Goal: Task Accomplishment & Management: Use online tool/utility

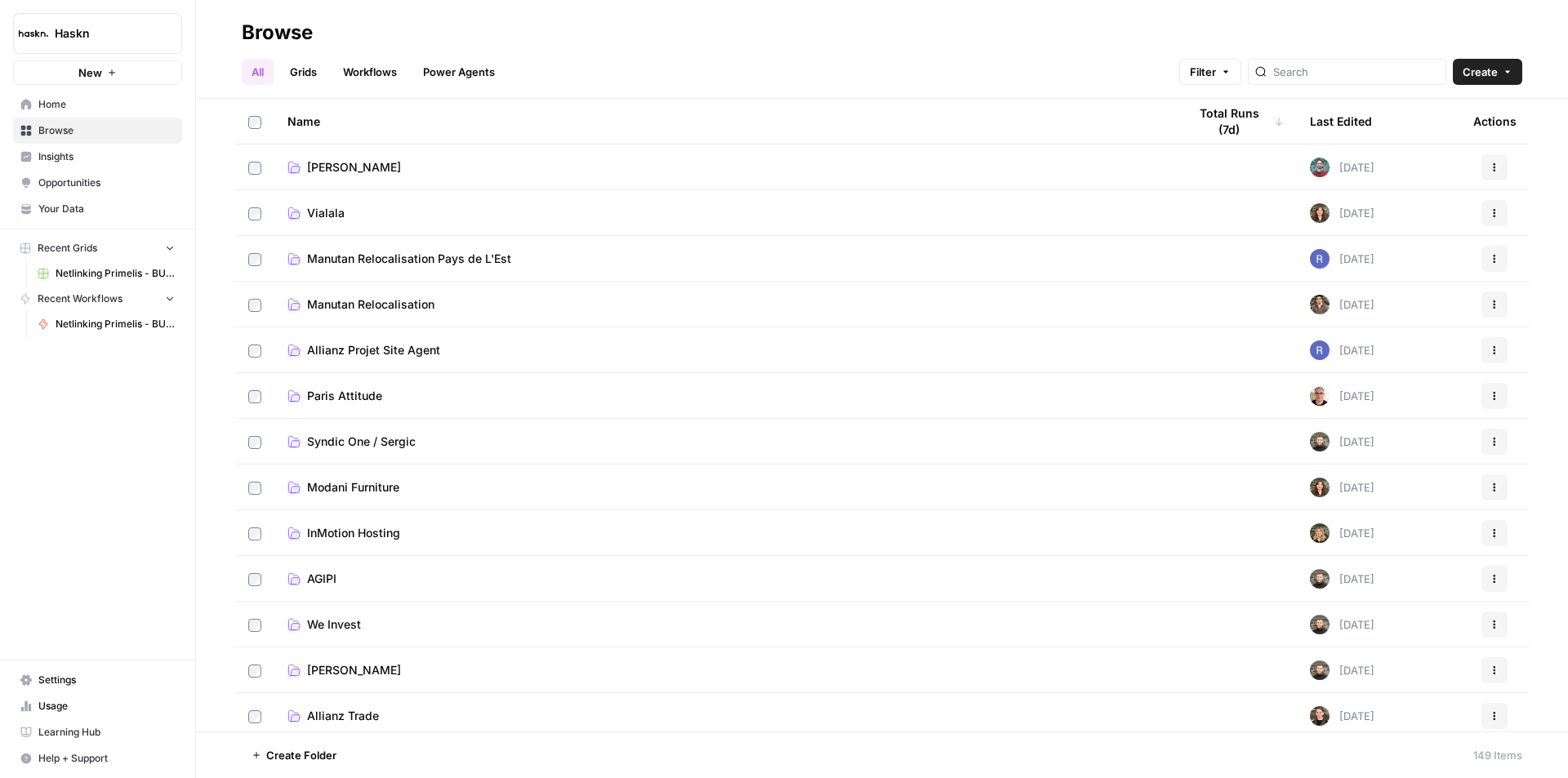
click at [1327, 59] on div "All Grids Workflows Power Agents Filter Create" at bounding box center [882, 65] width 1281 height 39
click at [1323, 65] on input "search" at bounding box center [1357, 72] width 166 height 17
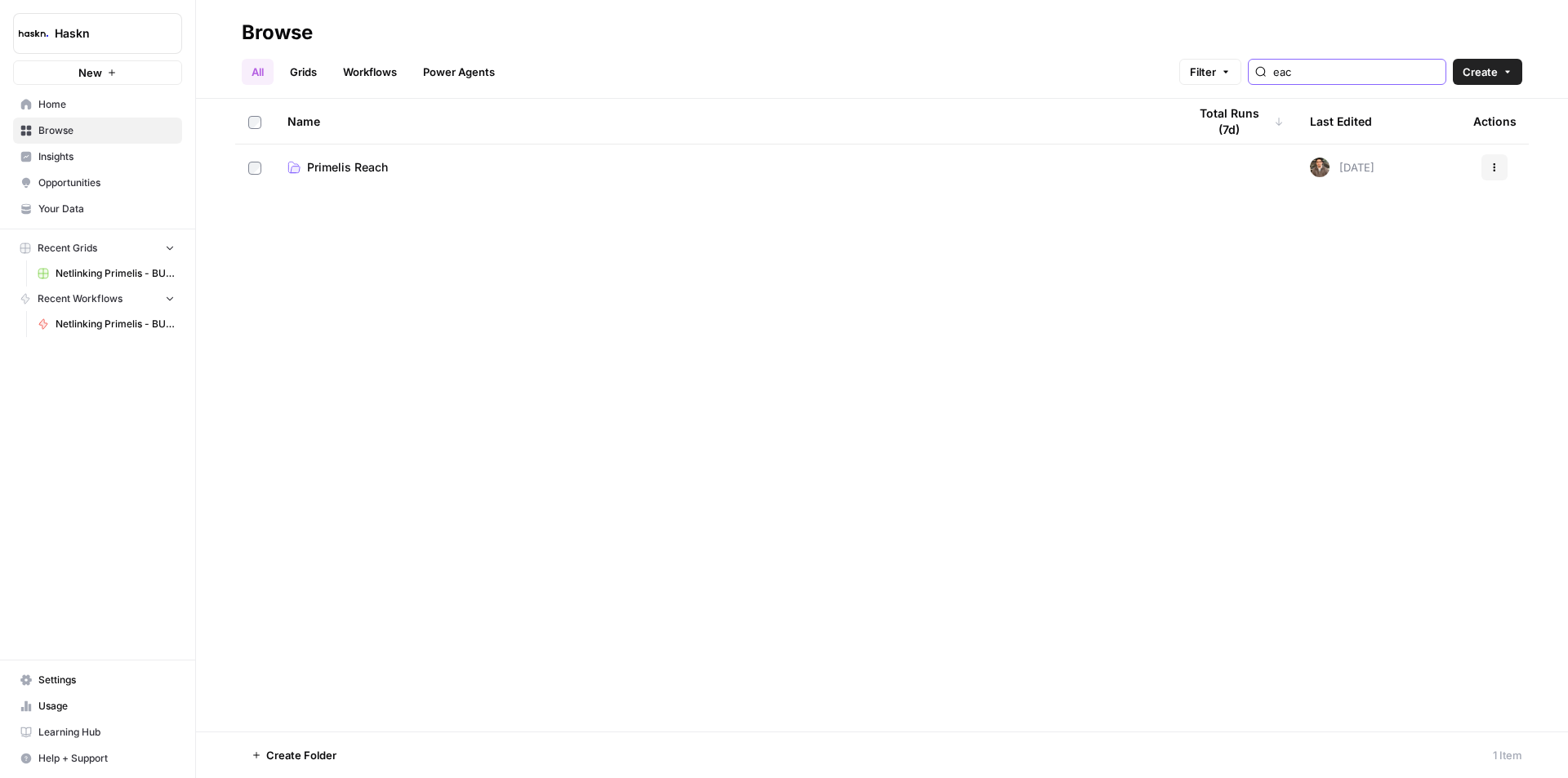
type input "each"
click at [370, 182] on td "Primelis Reach" at bounding box center [725, 167] width 900 height 45
click at [363, 174] on span "Primelis Reach" at bounding box center [347, 167] width 81 height 17
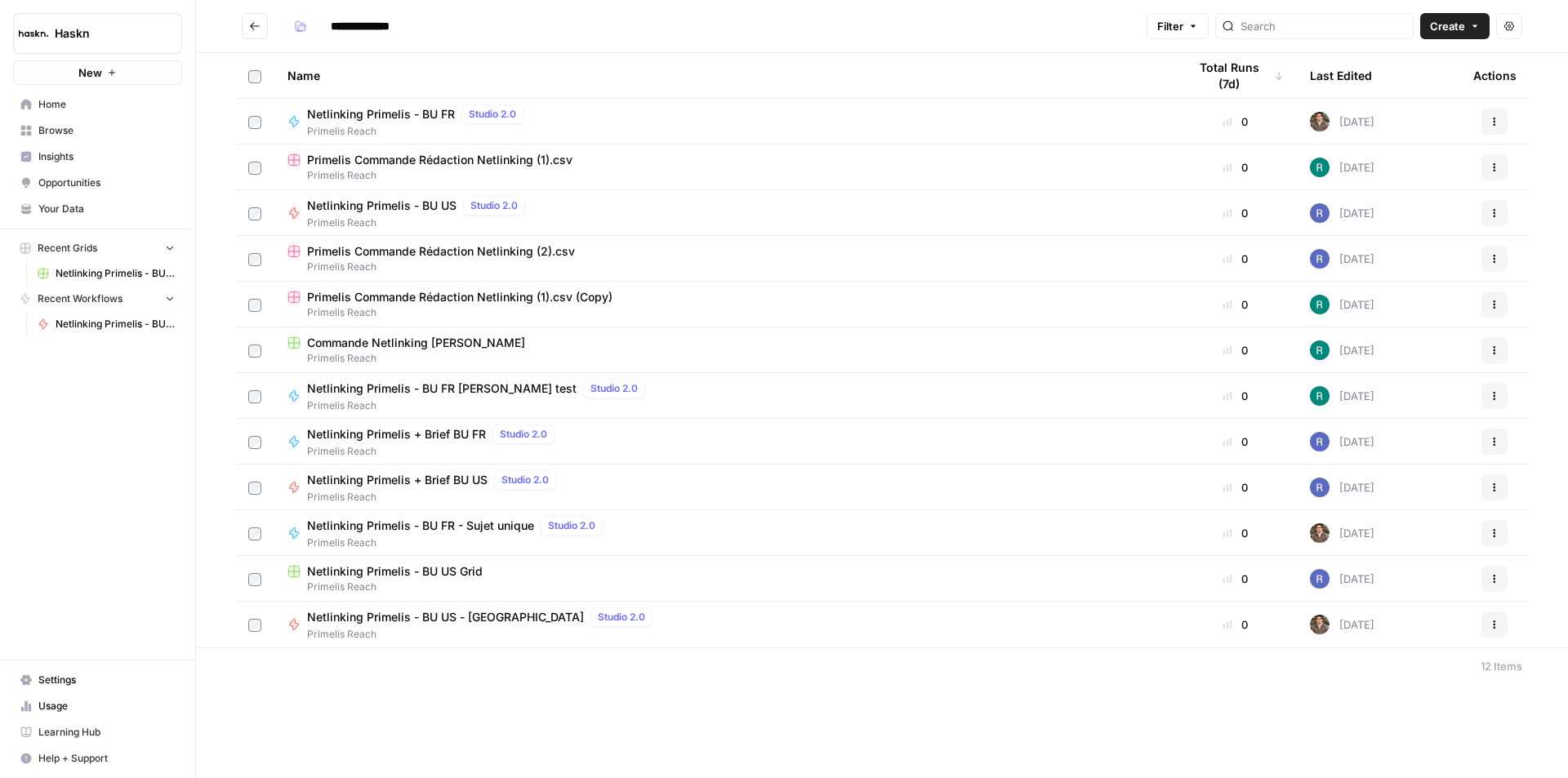
click at [378, 204] on span "Netlinking Primelis - BU US" at bounding box center [381, 206] width 149 height 17
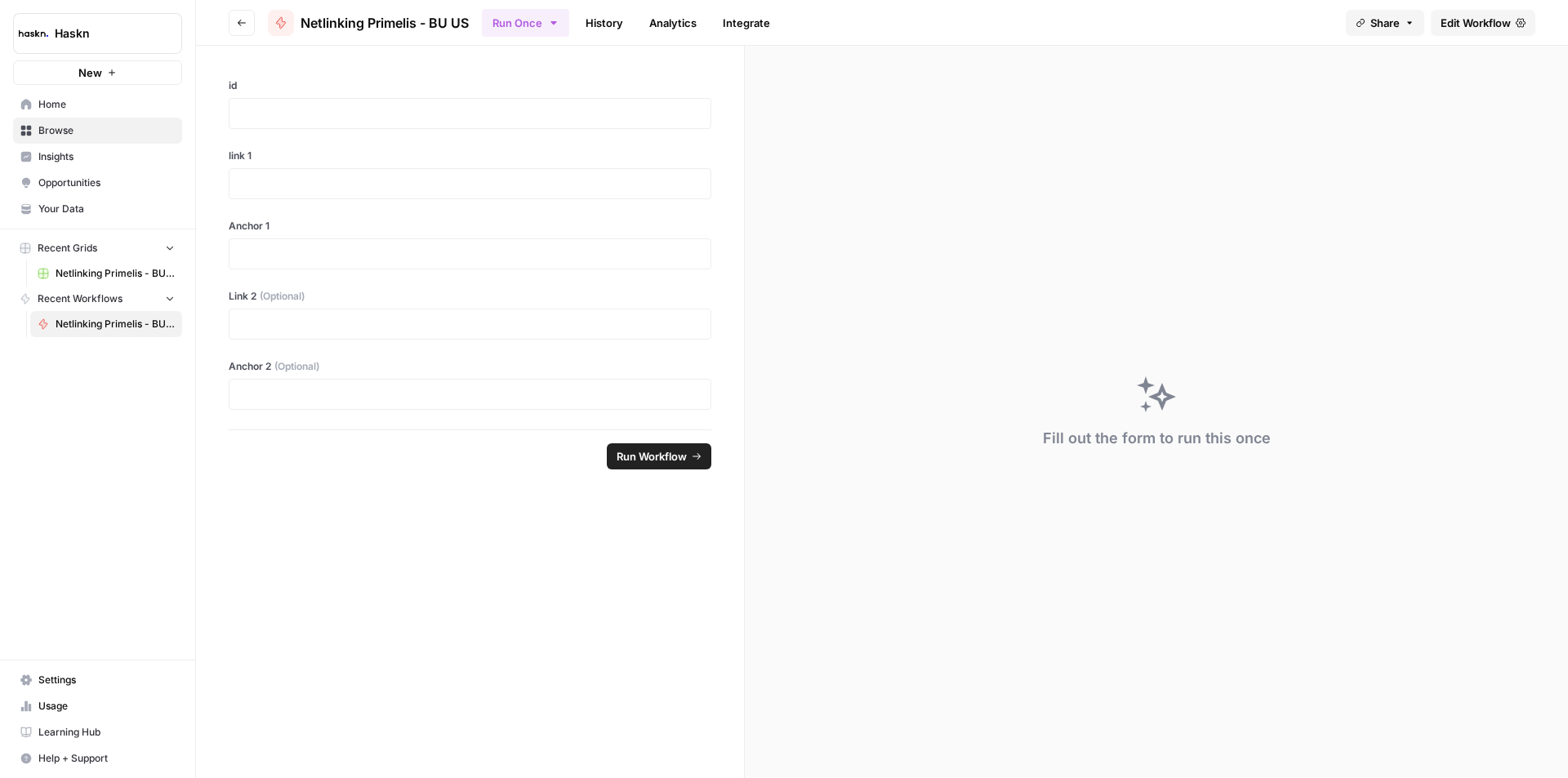
click at [105, 275] on span "Netlinking Primelis - BU US Grid" at bounding box center [115, 273] width 120 height 15
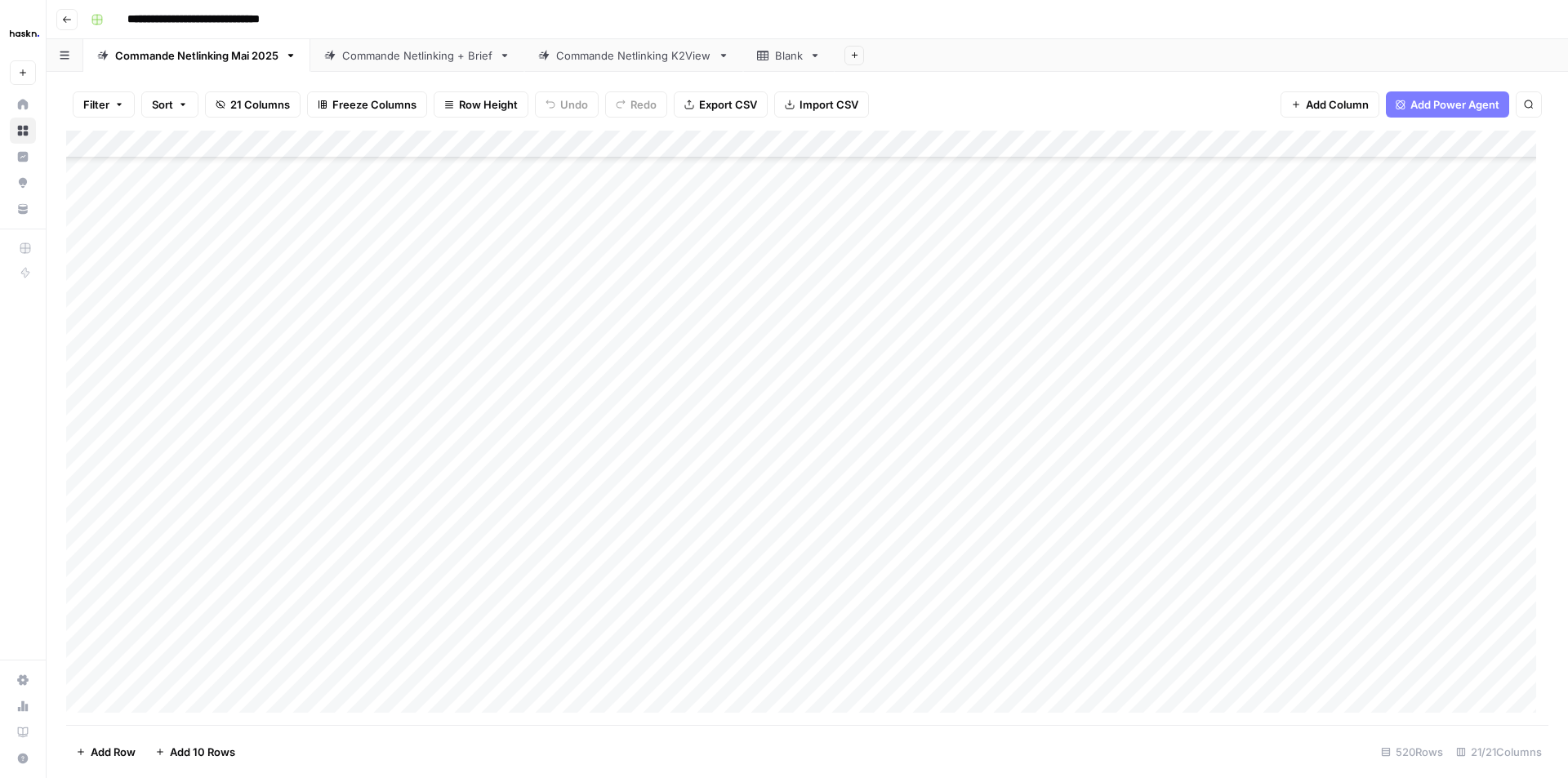
scroll to position [2531, 0]
click at [420, 69] on link "Commande Netlinking + Brief" at bounding box center [417, 55] width 214 height 32
click at [250, 58] on div "Commande Netlinking Mai 2025" at bounding box center [196, 55] width 163 height 17
click at [296, 64] on link "Commande Netlinking Mai 2025" at bounding box center [196, 55] width 227 height 32
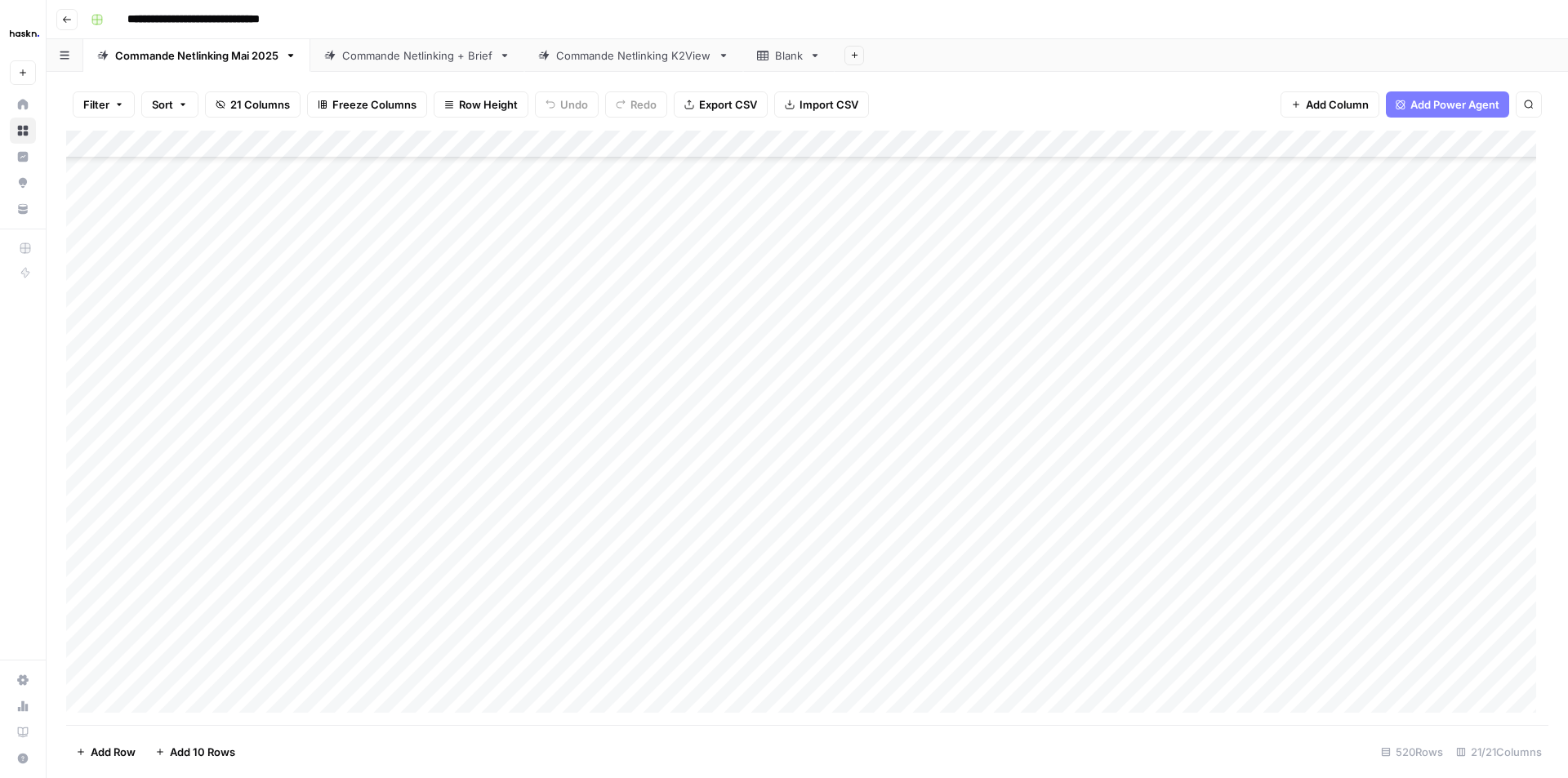
click at [295, 62] on link "Commande Netlinking Mai 2025" at bounding box center [196, 55] width 227 height 32
click at [293, 58] on icon "button" at bounding box center [291, 55] width 11 height 11
click at [345, 111] on span "Duplicate Sheet" at bounding box center [357, 109] width 79 height 17
click at [929, 351] on div "Add Column" at bounding box center [807, 428] width 1482 height 595
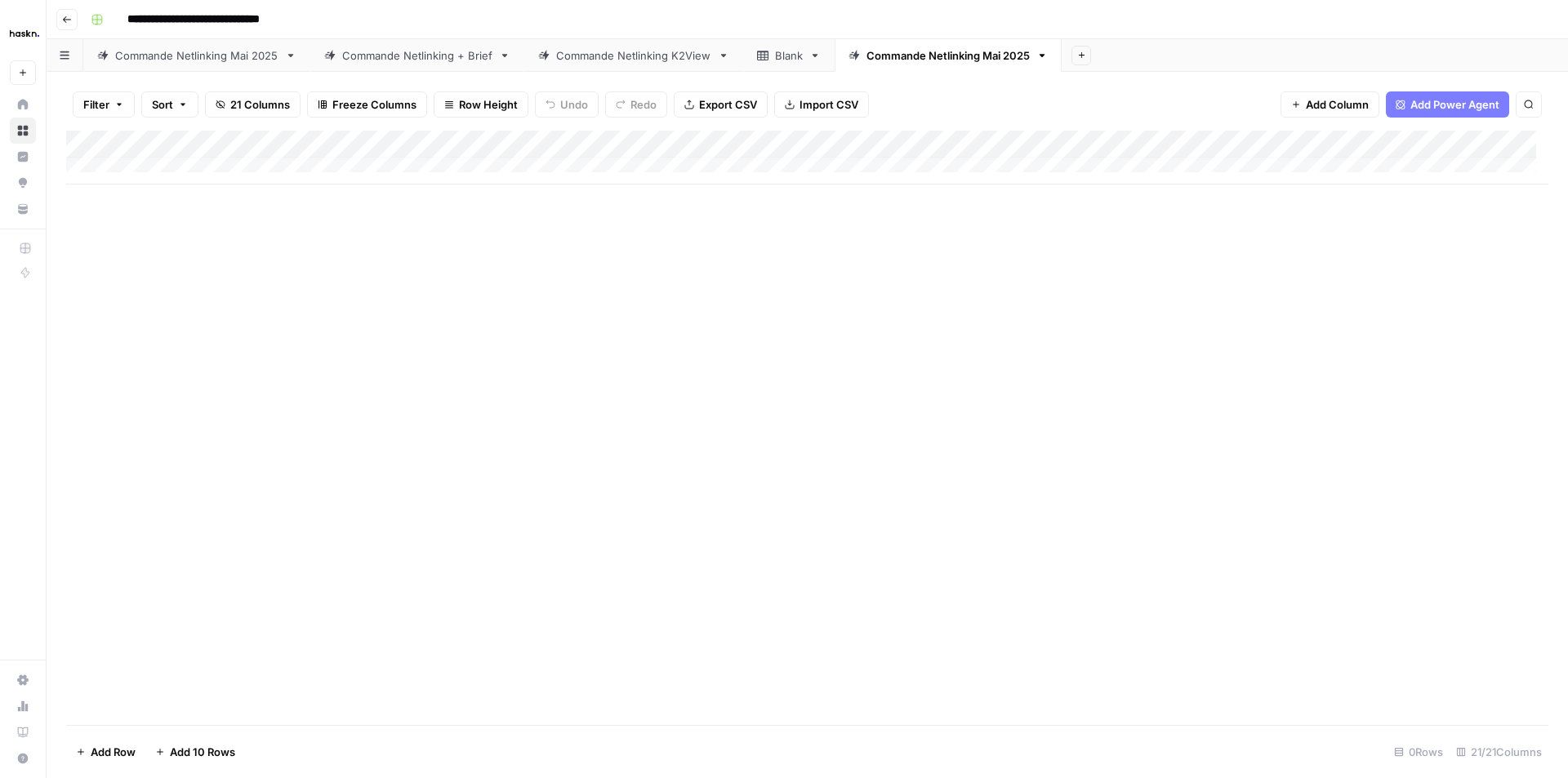
click at [612, 363] on div "Add Column" at bounding box center [807, 428] width 1482 height 595
click at [187, 752] on span "Add 10 Rows" at bounding box center [202, 752] width 65 height 17
click at [1441, 174] on div "Add Column" at bounding box center [807, 297] width 1482 height 331
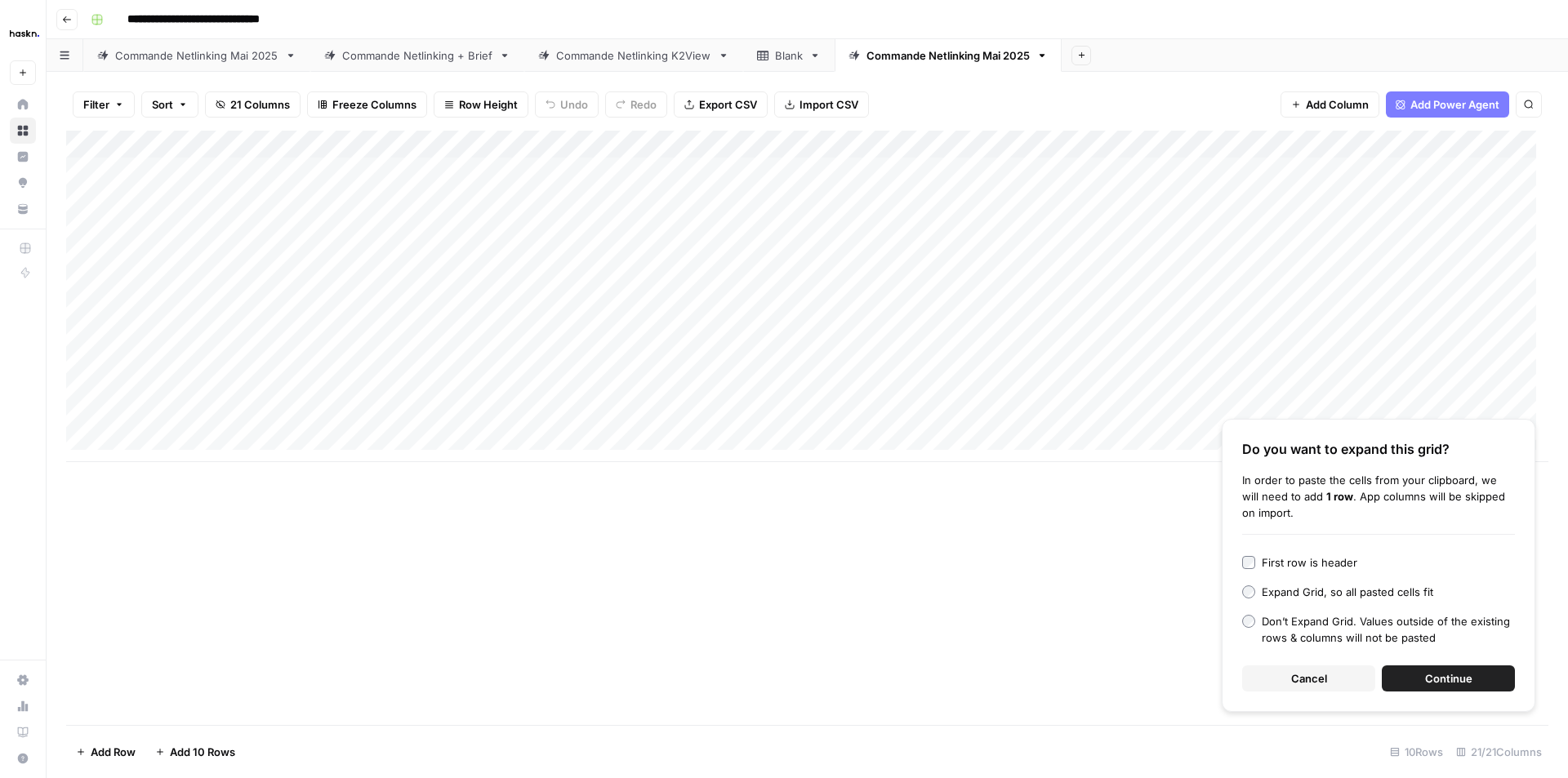
click at [1023, 655] on div "Add Column Do you want to expand this grid? In order to paste the cells from yo…" at bounding box center [807, 428] width 1482 height 595
click at [1300, 683] on span "Cancel" at bounding box center [1309, 679] width 36 height 17
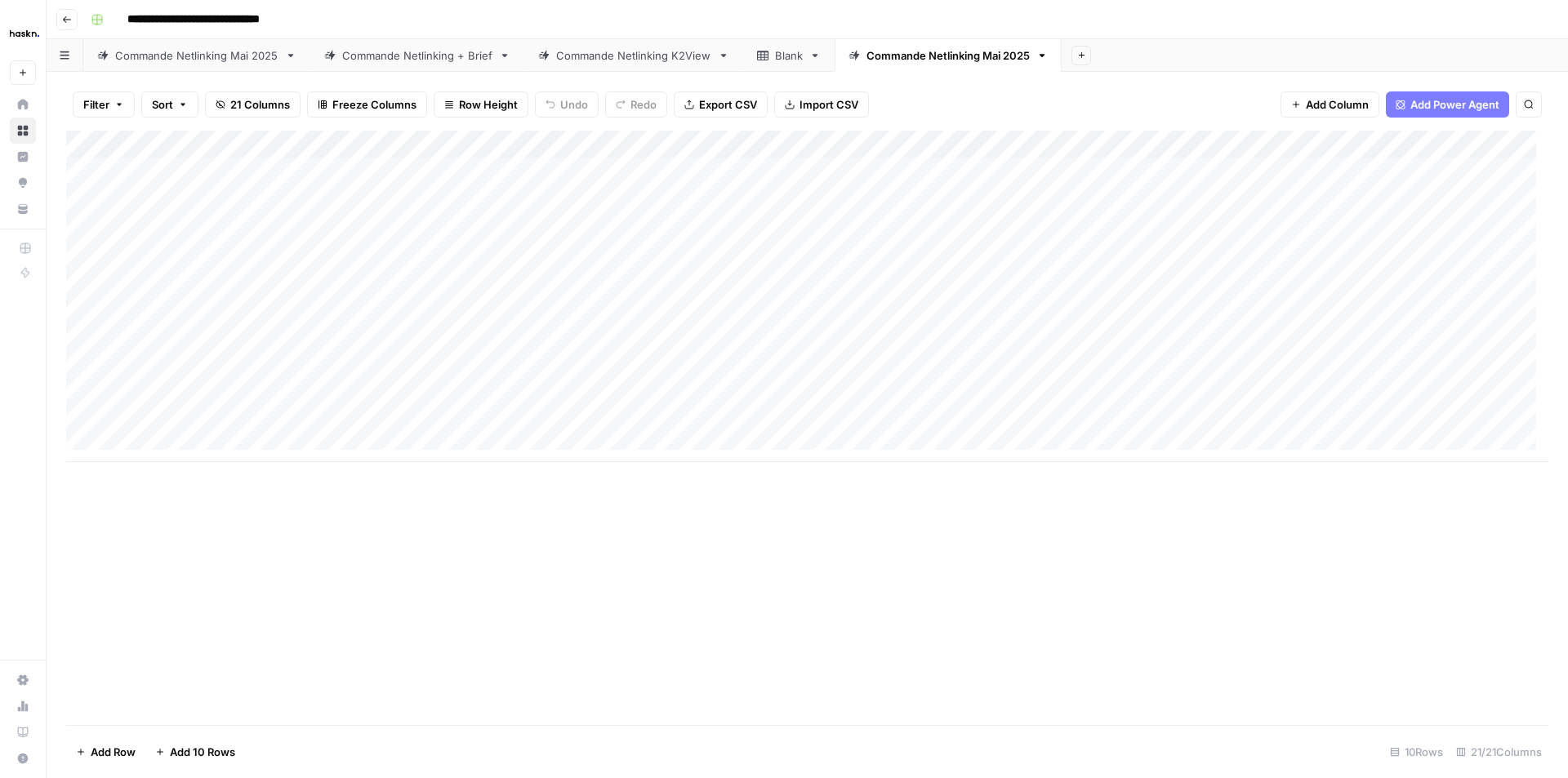
click at [1442, 178] on div "Add Column" at bounding box center [807, 297] width 1482 height 331
type textarea "**********"
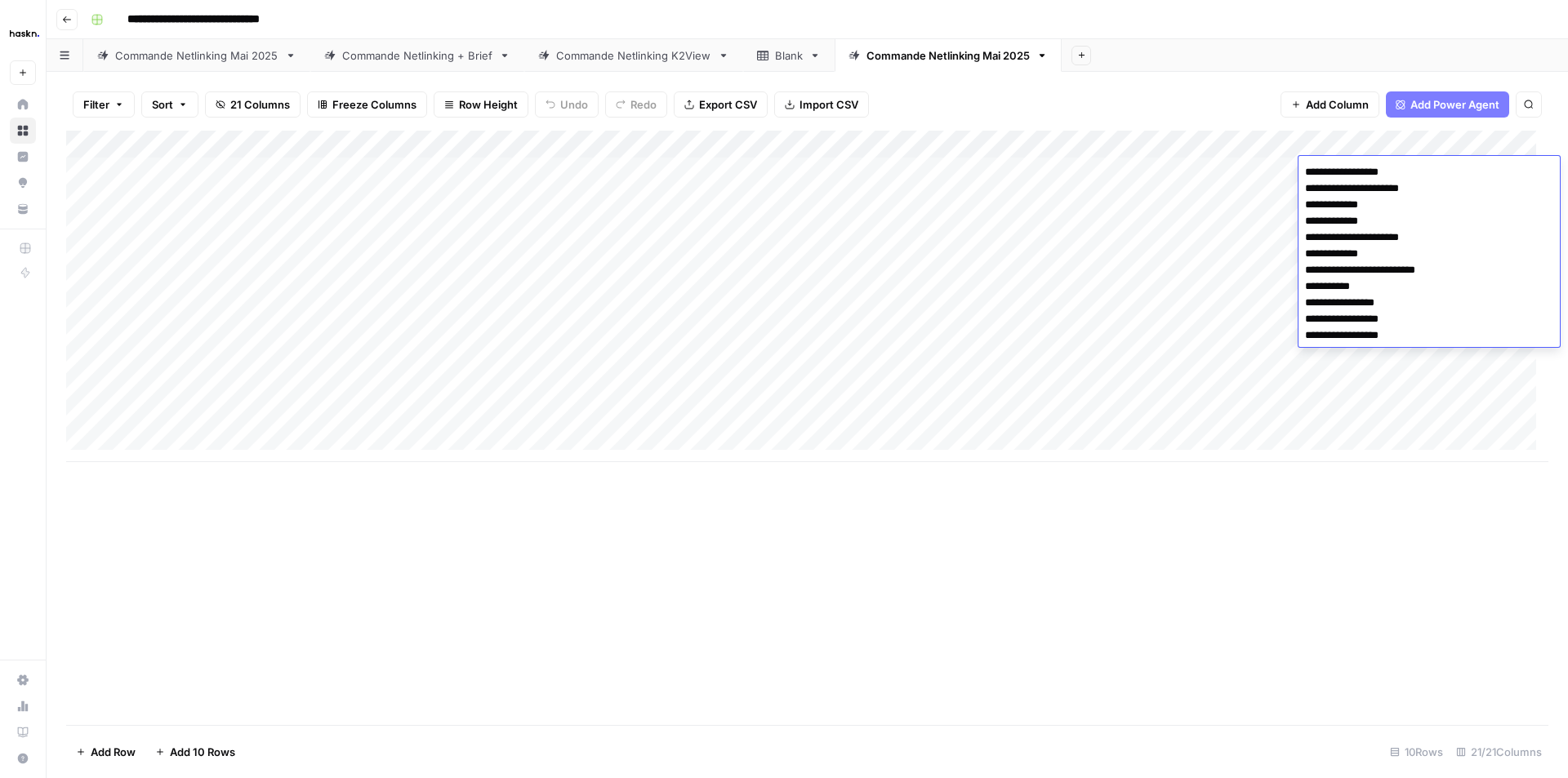
click at [1382, 543] on div "Add Column" at bounding box center [807, 428] width 1482 height 595
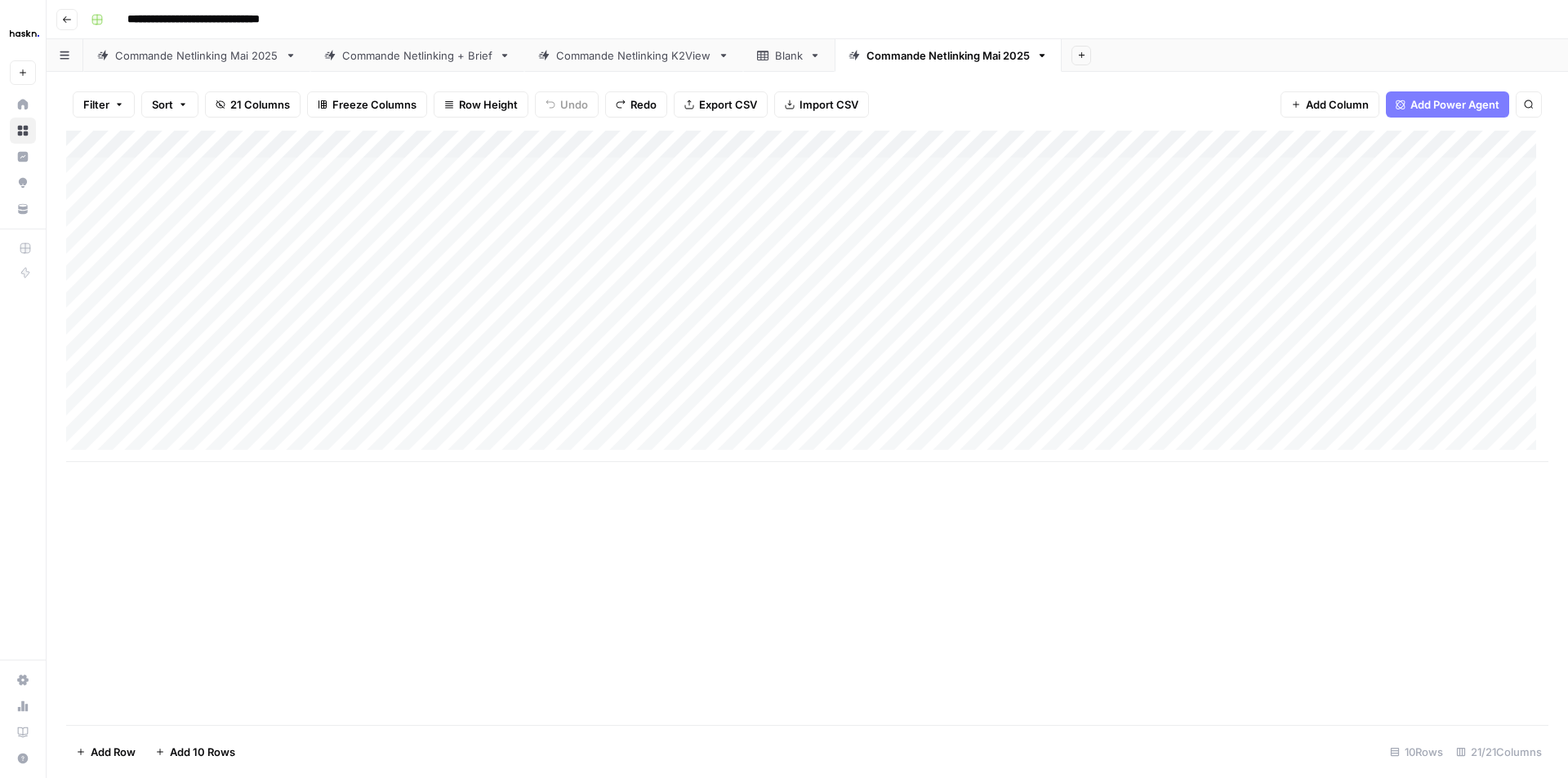
click at [1394, 543] on div "Add Column" at bounding box center [807, 428] width 1482 height 595
click at [1402, 229] on div "Add Column" at bounding box center [807, 297] width 1482 height 331
click at [1447, 186] on div "Add Column" at bounding box center [807, 297] width 1482 height 331
click at [1442, 171] on div "Add Column" at bounding box center [807, 297] width 1482 height 331
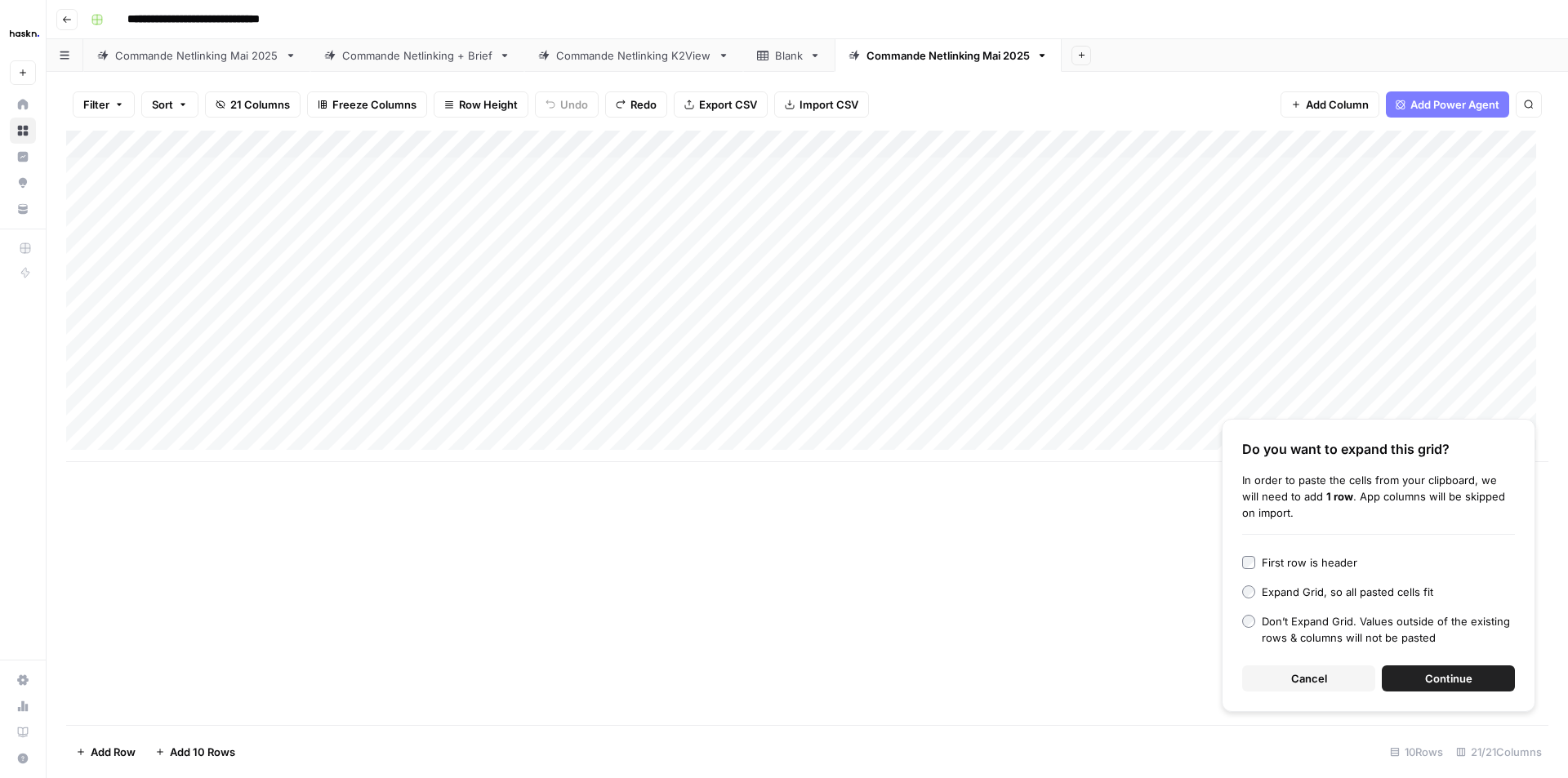
click at [1329, 565] on div "First row is header" at bounding box center [1310, 563] width 96 height 17
click at [1418, 679] on button "Continue" at bounding box center [1448, 679] width 134 height 26
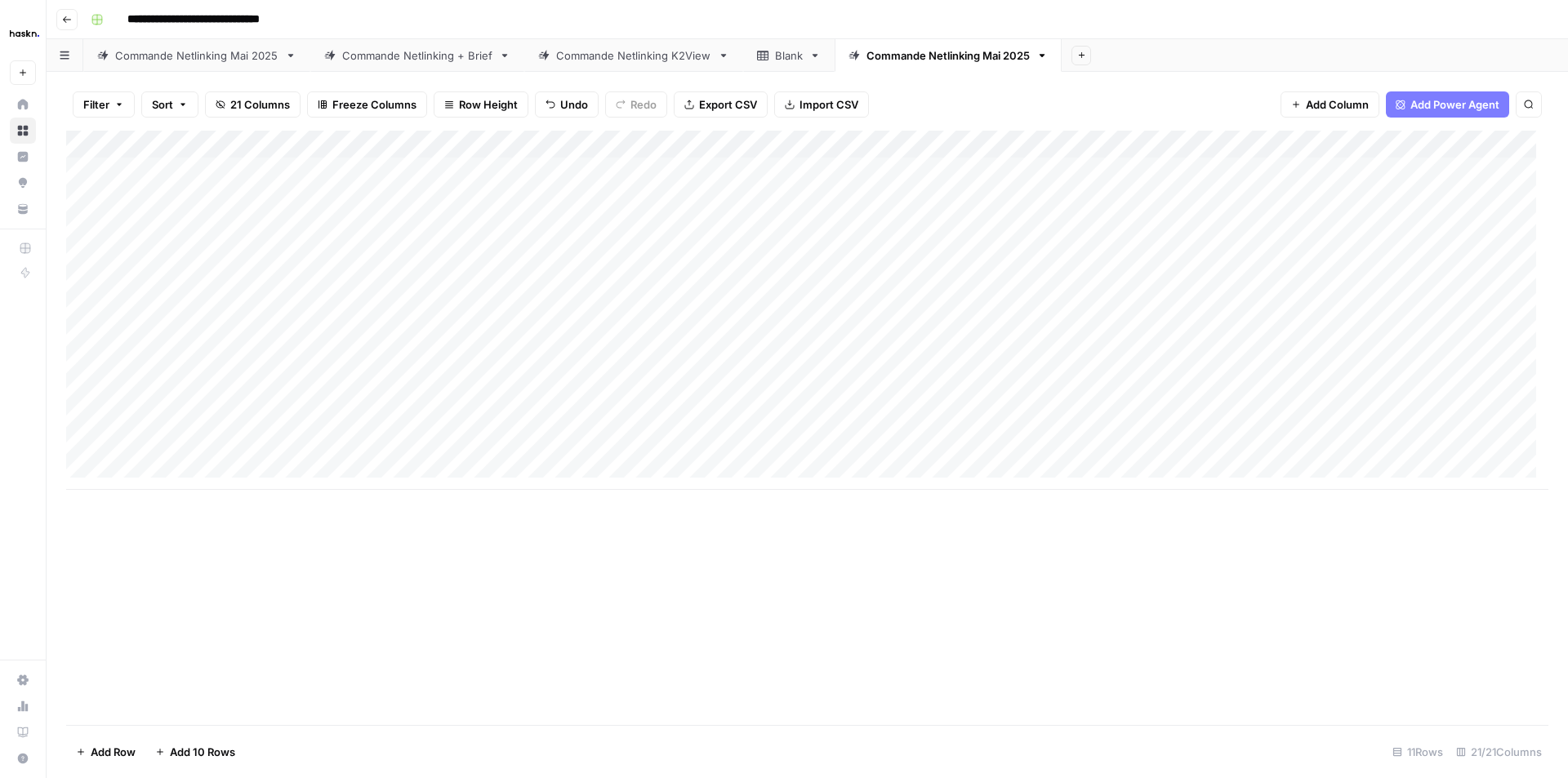
click at [1380, 619] on div "Add Column" at bounding box center [807, 428] width 1482 height 595
click at [1368, 231] on div "Add Column" at bounding box center [807, 297] width 1482 height 331
click at [1453, 196] on div "Add Column" at bounding box center [807, 297] width 1482 height 331
click at [1469, 160] on div "Add Column" at bounding box center [807, 297] width 1482 height 331
drag, startPoint x: 999, startPoint y: 65, endPoint x: 978, endPoint y: 58, distance: 22.1
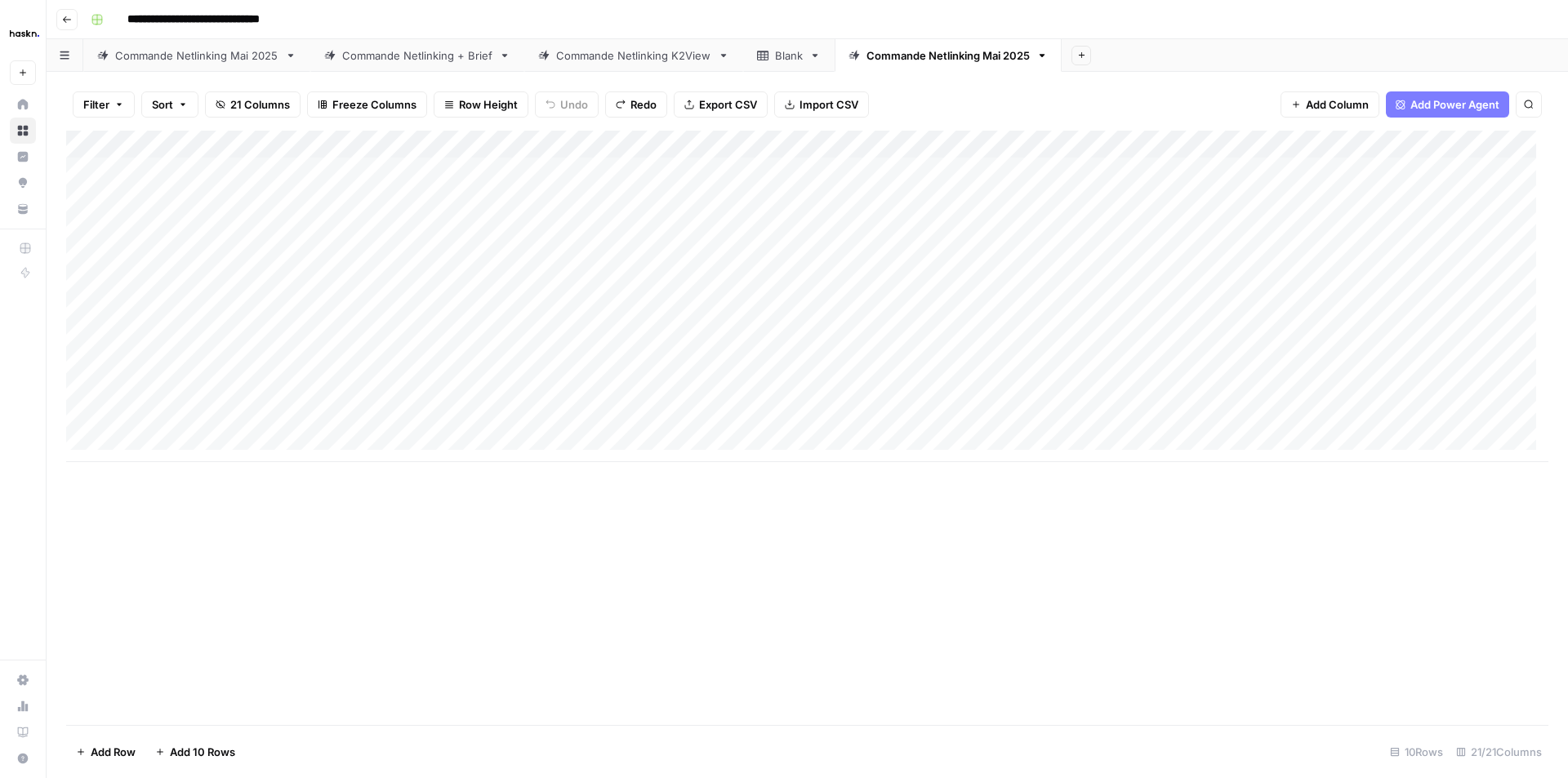
click at [978, 58] on div "Commande Netlinking Mai 2025" at bounding box center [948, 55] width 163 height 17
click at [1048, 56] on icon "button" at bounding box center [1042, 55] width 11 height 11
click at [1078, 138] on span "Delete Sheet" at bounding box center [1112, 146] width 79 height 17
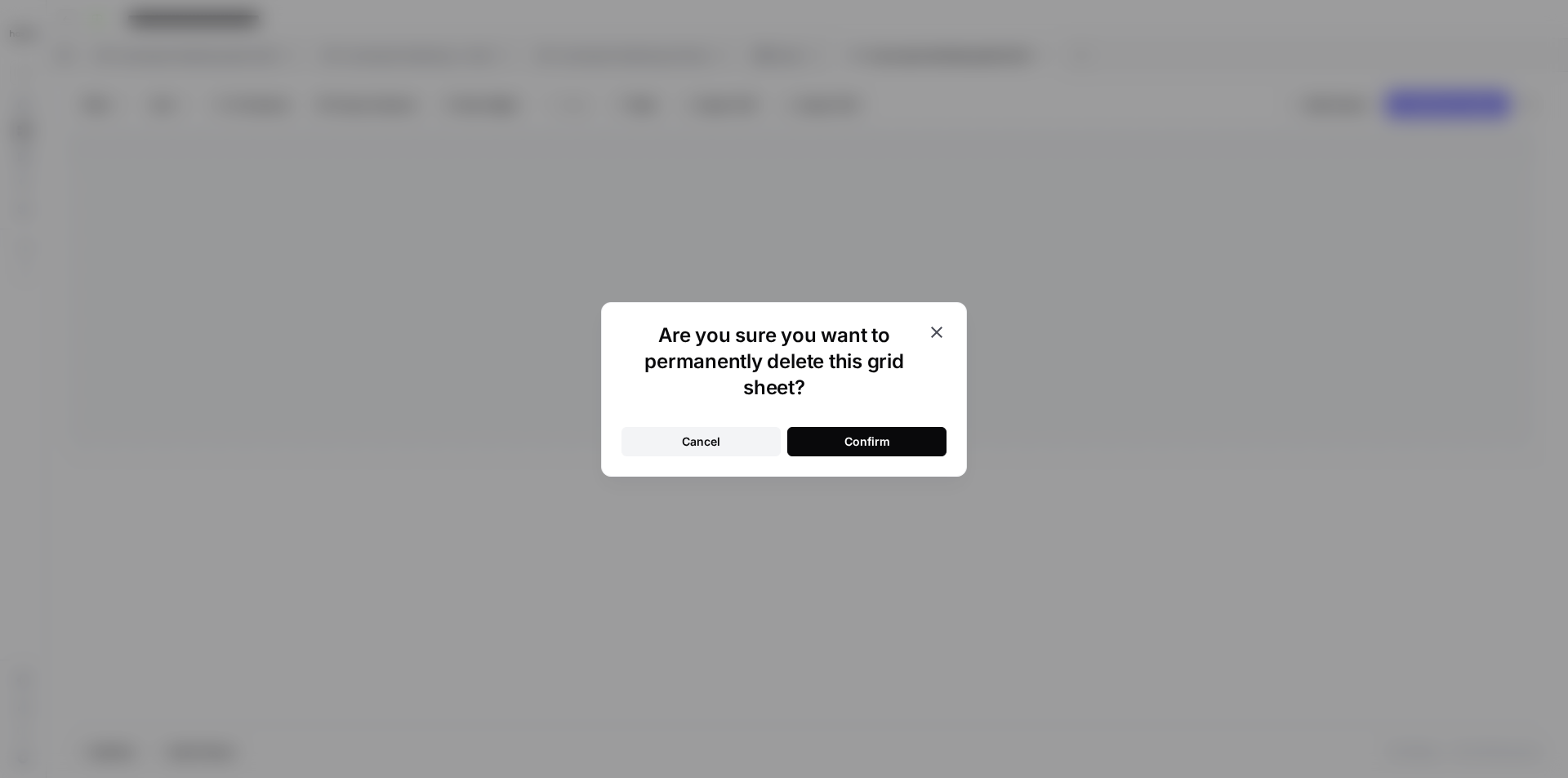
click at [805, 433] on button "Confirm" at bounding box center [866, 442] width 160 height 30
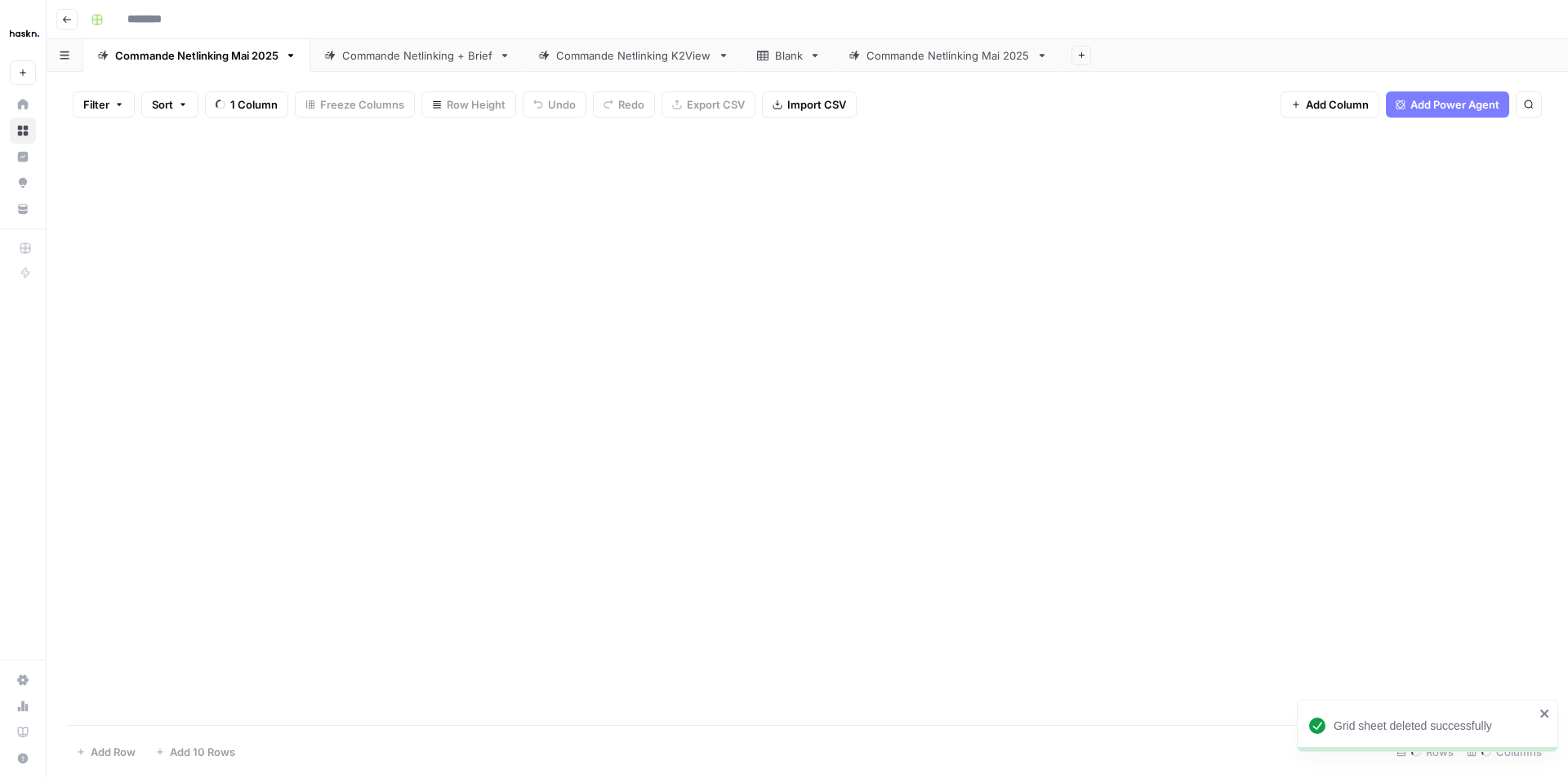
type input "**********"
click at [292, 59] on icon "button" at bounding box center [291, 55] width 11 height 11
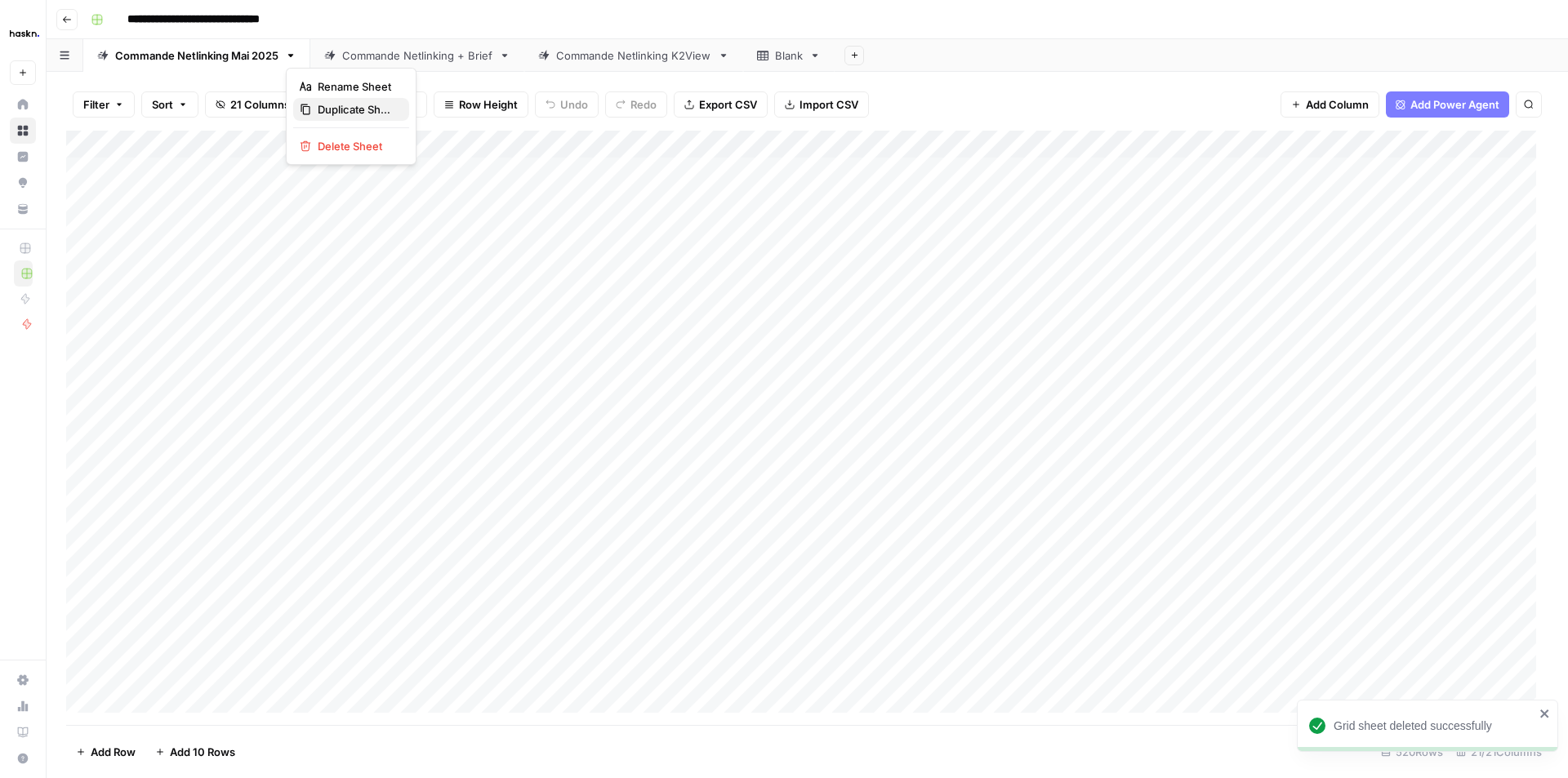
click at [325, 108] on span "Duplicate Sheet" at bounding box center [357, 109] width 79 height 17
click at [265, 747] on footer "Add Row Add 10 Rows 0 Rows 21/21 Columns" at bounding box center [807, 751] width 1482 height 53
click at [246, 741] on footer "Add Row Add 10 Rows 0 Rows 21/21 Columns" at bounding box center [807, 751] width 1482 height 53
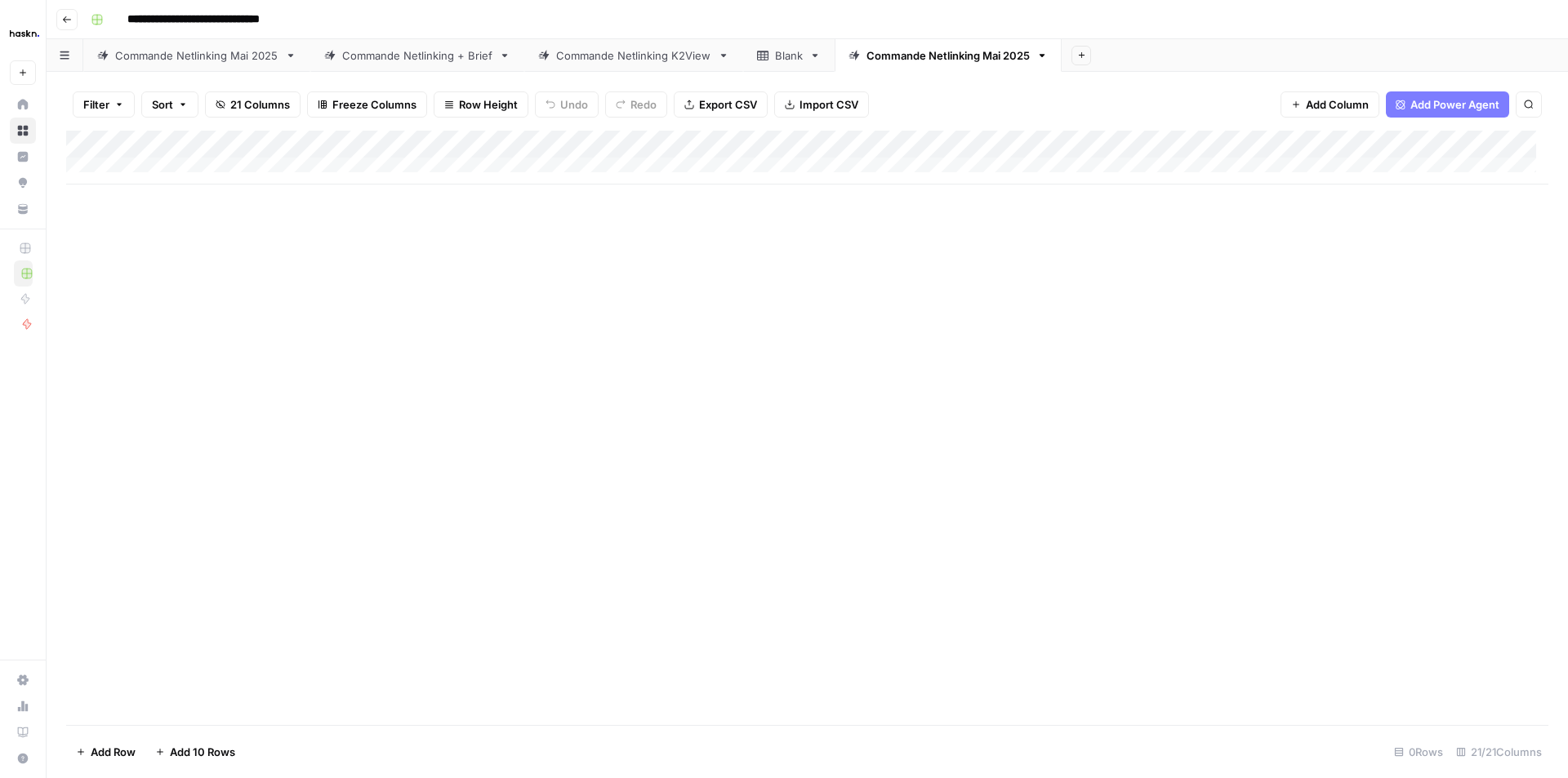
click at [226, 752] on span "Add 10 Rows" at bounding box center [202, 752] width 65 height 17
click at [1462, 163] on div "Add Column" at bounding box center [807, 297] width 1482 height 331
click at [1454, 175] on div "Add Column" at bounding box center [807, 297] width 1482 height 331
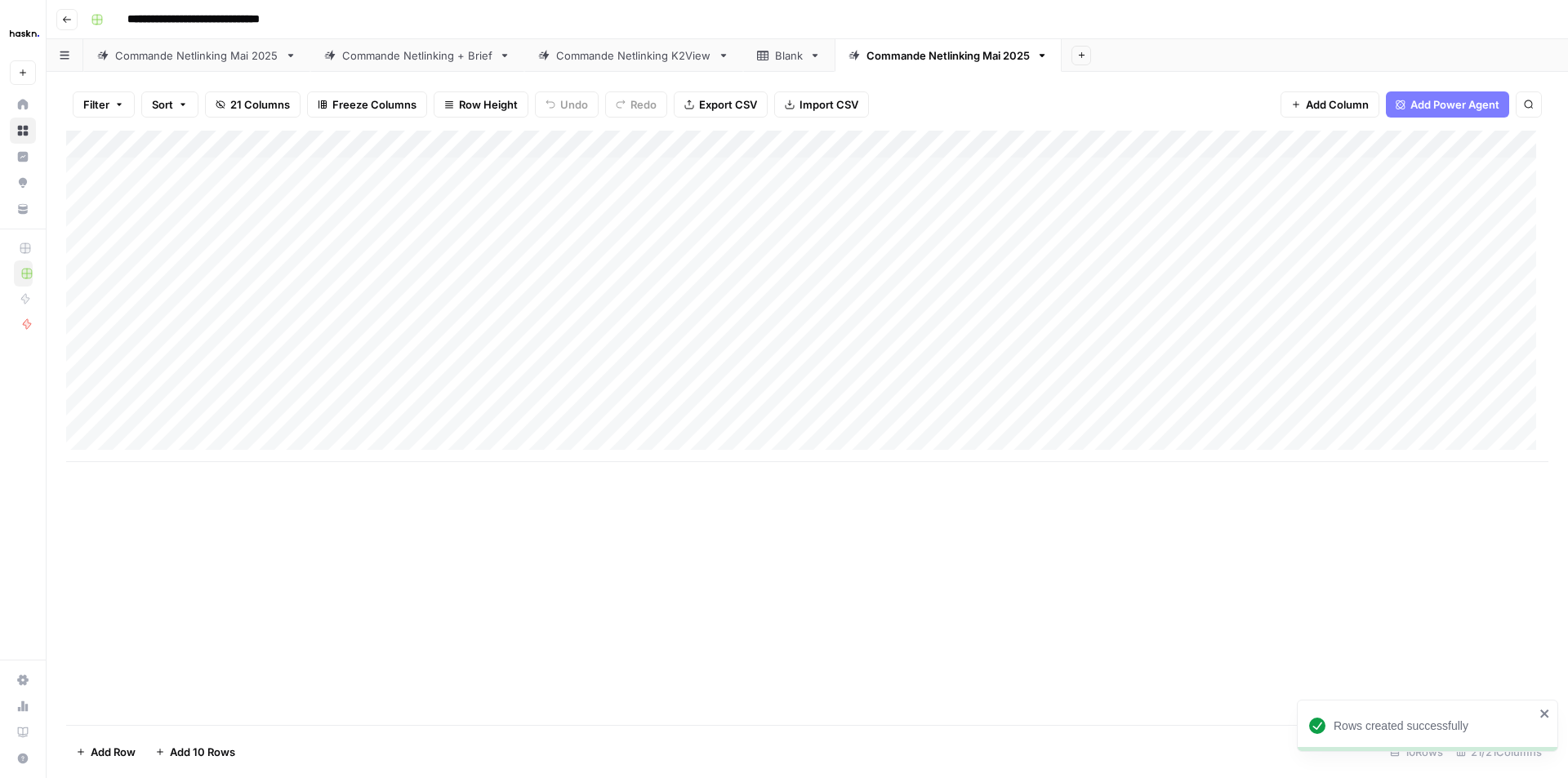
click at [1442, 204] on div "Add Column" at bounding box center [807, 297] width 1482 height 331
click at [1460, 173] on div "Add Column" at bounding box center [807, 297] width 1482 height 331
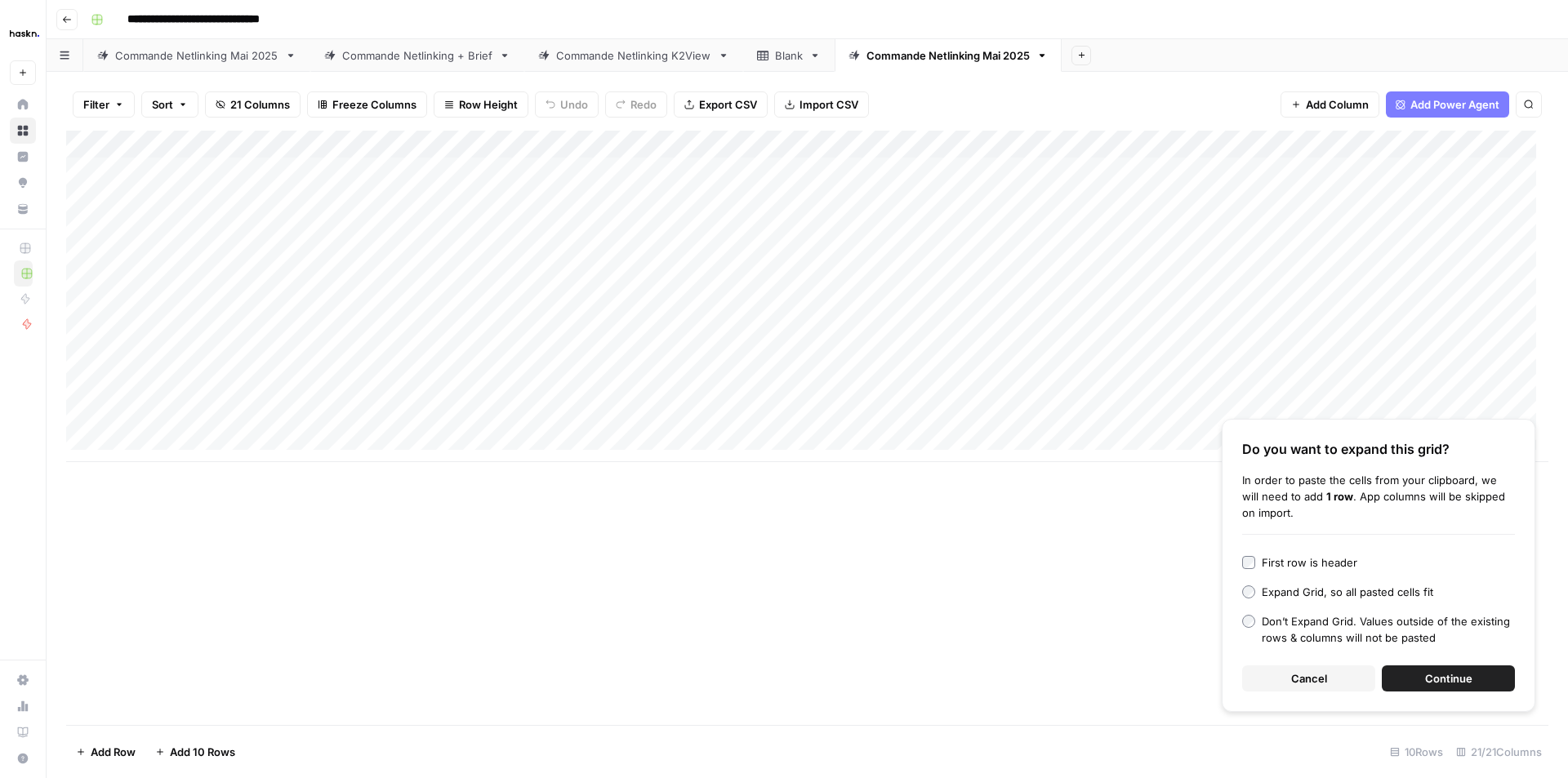
click at [1422, 682] on button "Continue" at bounding box center [1448, 679] width 134 height 26
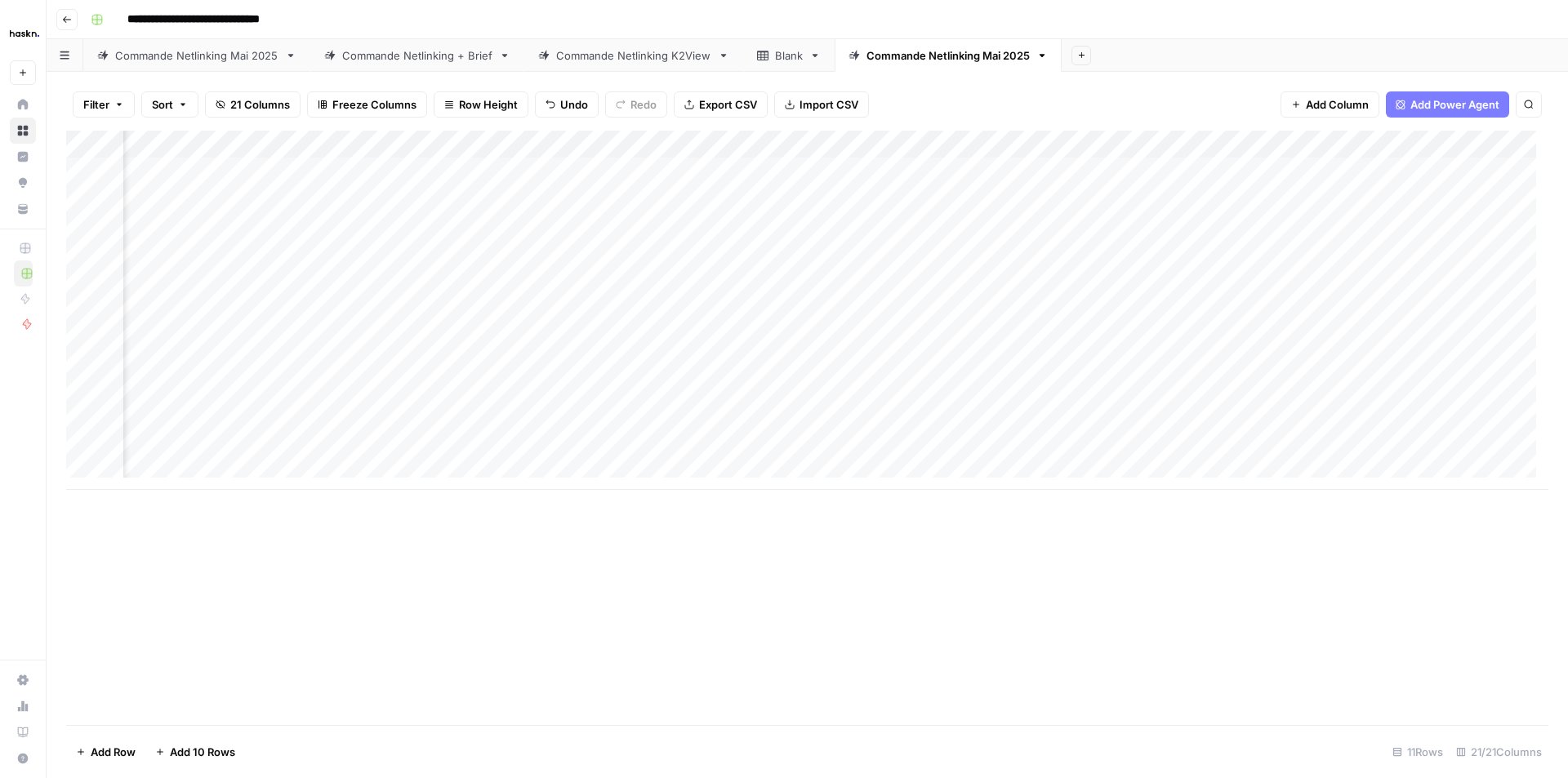
scroll to position [0, 568]
click at [1053, 155] on div "Add Column" at bounding box center [807, 311] width 1482 height 359
click at [1270, 263] on div "Add Column" at bounding box center [807, 311] width 1482 height 359
click at [1064, 181] on div "Add Column" at bounding box center [807, 311] width 1482 height 359
click at [1225, 239] on div "Add Column" at bounding box center [807, 311] width 1482 height 359
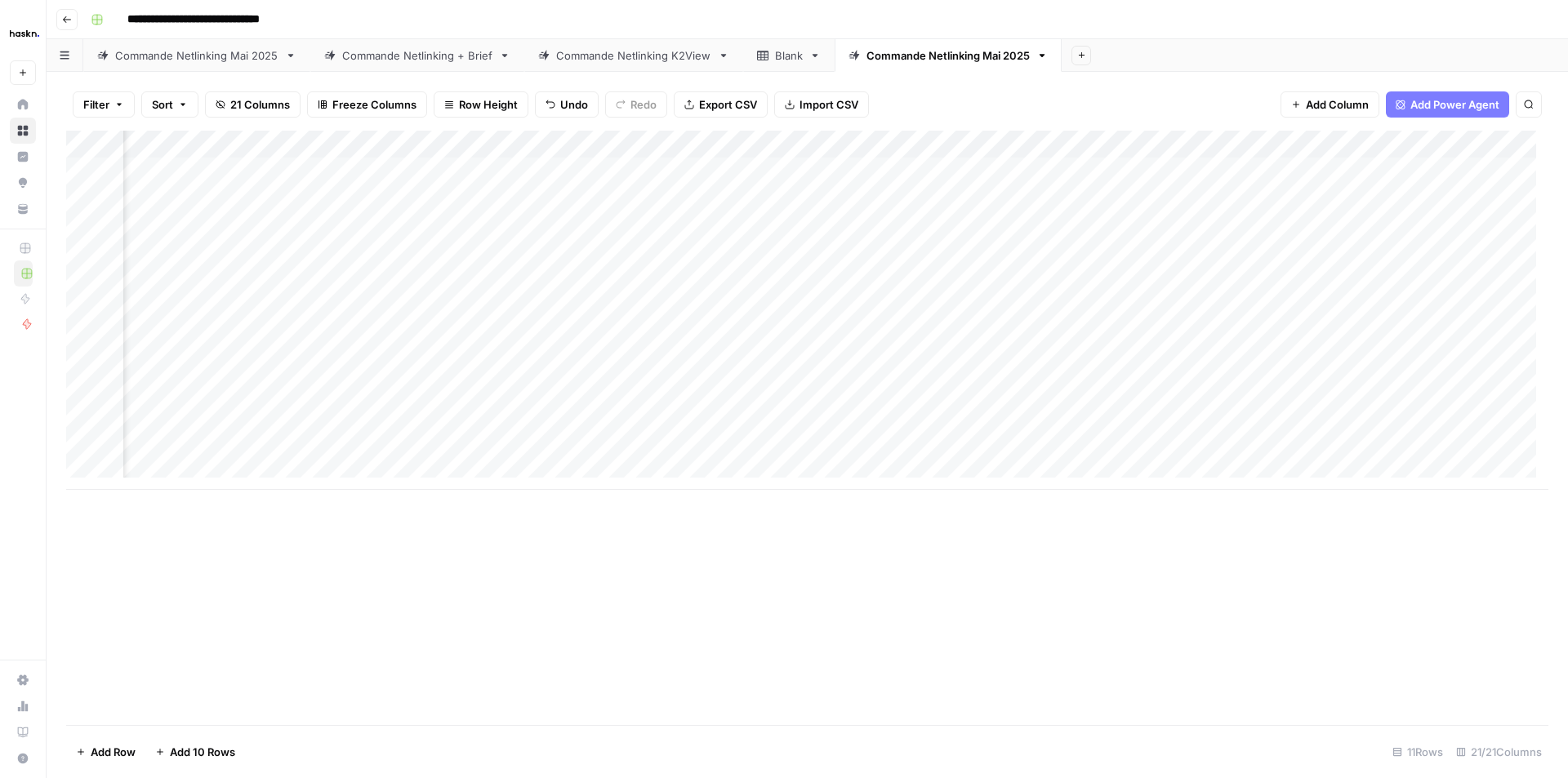
scroll to position [0, 0]
click at [505, 166] on div "Add Column" at bounding box center [807, 311] width 1482 height 359
click at [313, 175] on div "Add Column" at bounding box center [807, 311] width 1482 height 359
drag, startPoint x: 1286, startPoint y: 490, endPoint x: 1049, endPoint y: 486, distance: 237.0
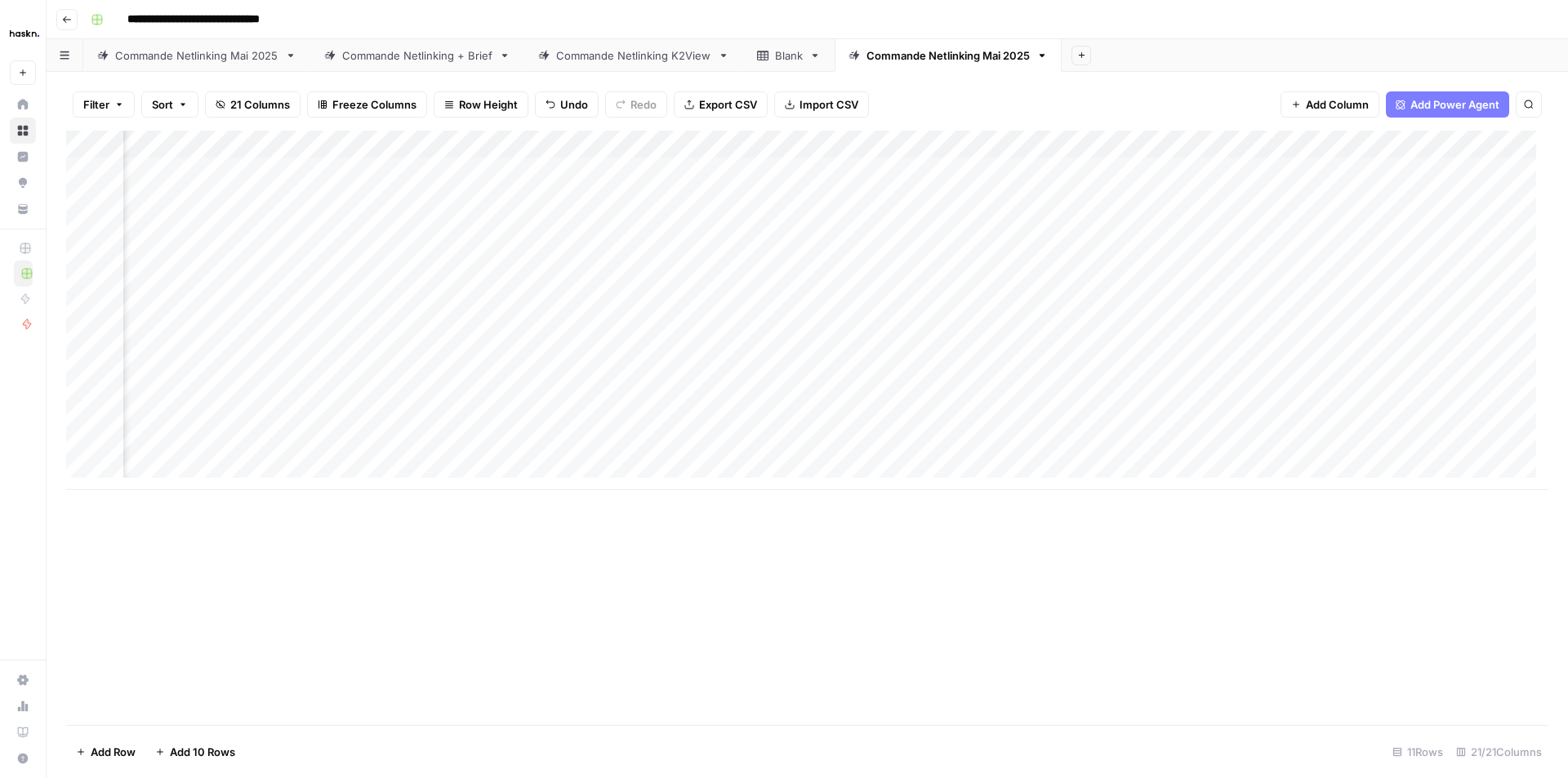
click at [1052, 490] on div "Add Column" at bounding box center [807, 428] width 1482 height 595
click at [1074, 176] on div "Add Column" at bounding box center [807, 311] width 1482 height 359
click at [1389, 716] on div "id_input_value can't be blank" at bounding box center [1422, 726] width 236 height 26
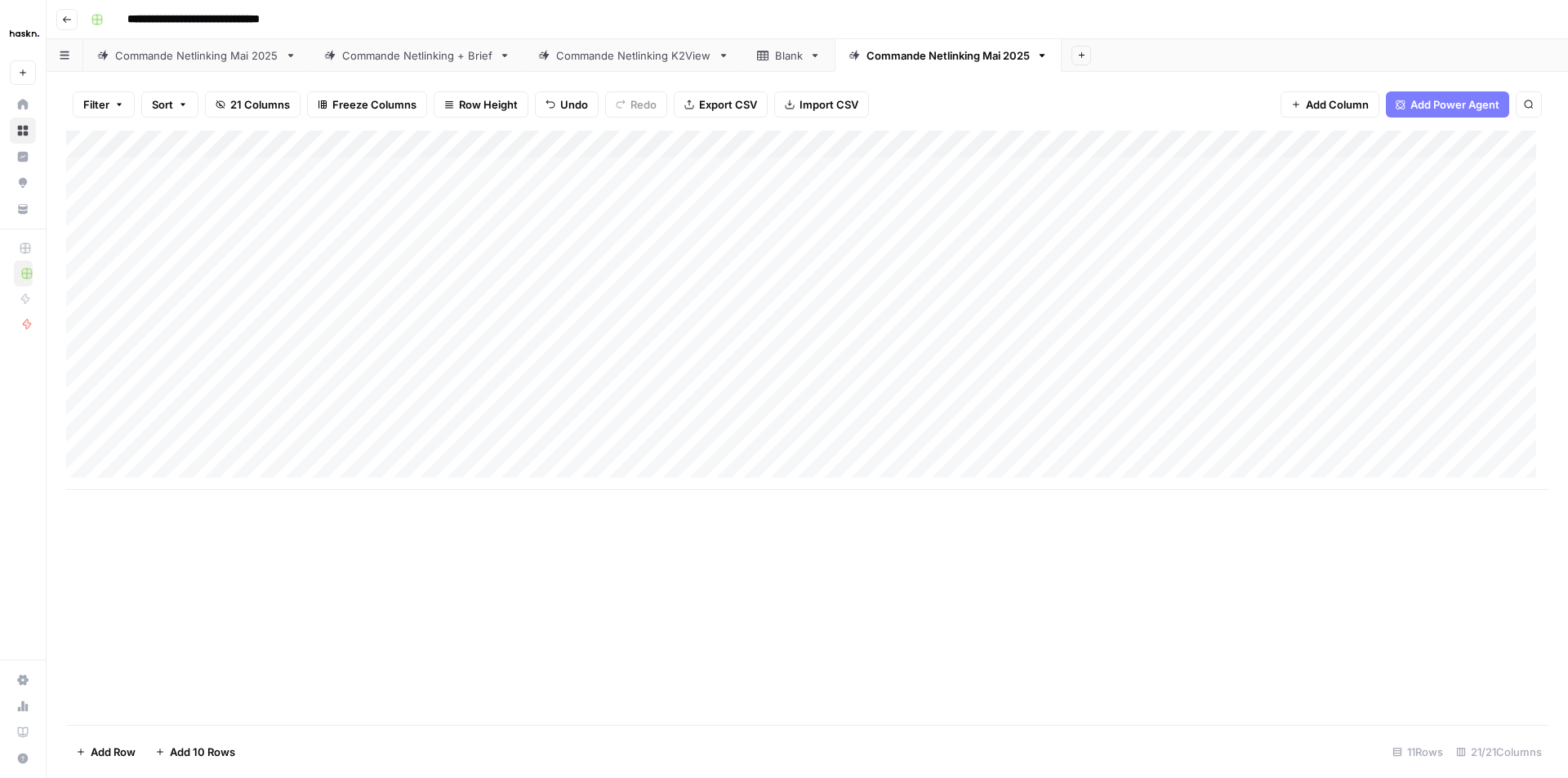
click at [199, 181] on div "Add Column" at bounding box center [807, 311] width 1482 height 359
click at [204, 58] on div "Commande Netlinking Mai 2025" at bounding box center [196, 55] width 163 height 17
click at [887, 65] on link "Commande Netlinking Mai 2025" at bounding box center [948, 55] width 227 height 32
click at [193, 184] on div "Add Column" at bounding box center [807, 311] width 1482 height 359
click at [793, 363] on div "Add Column" at bounding box center [807, 311] width 1482 height 359
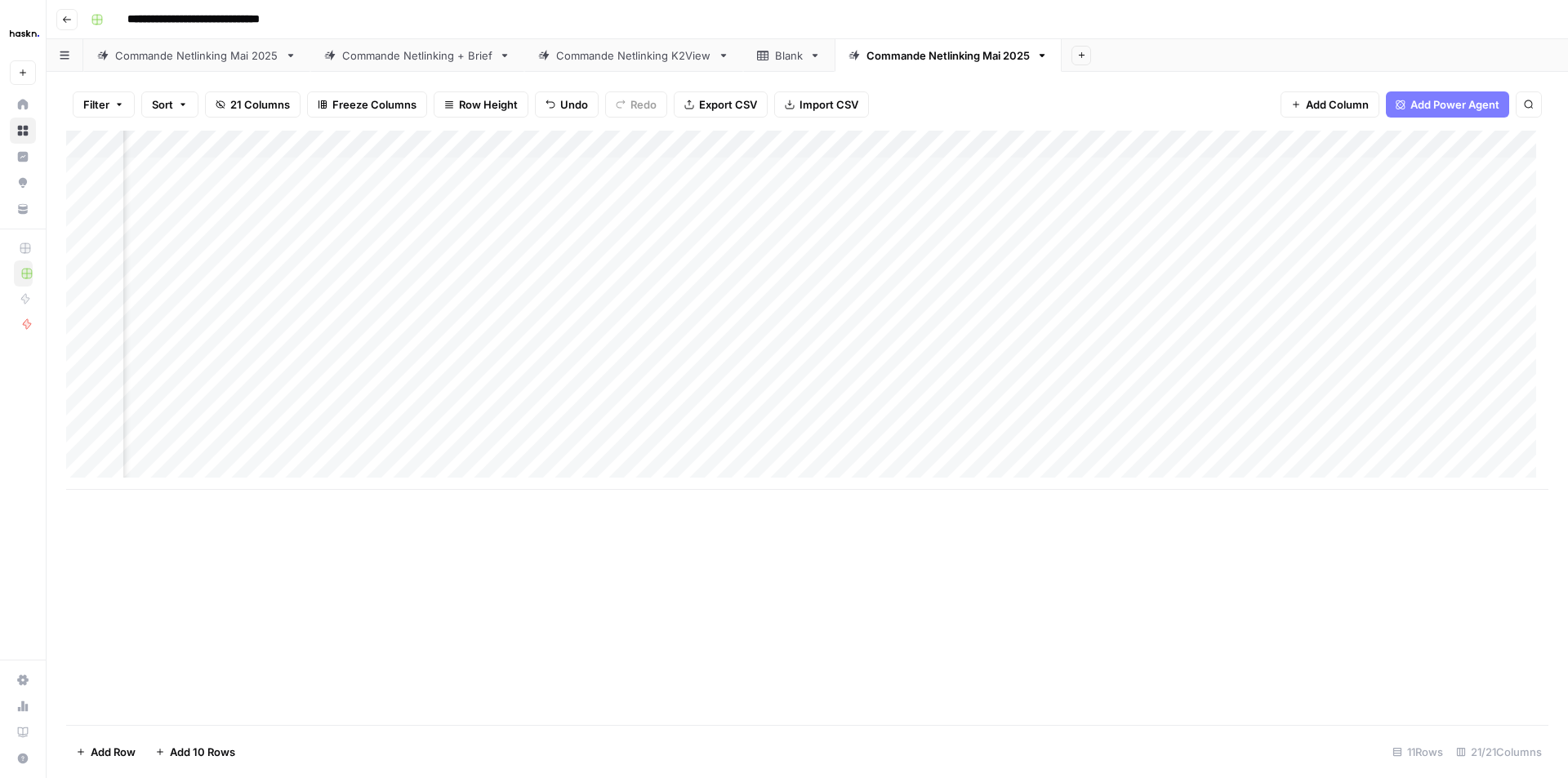
scroll to position [0, 1032]
click at [948, 171] on div "Add Column" at bounding box center [807, 311] width 1482 height 359
click at [1096, 169] on div "Add Column" at bounding box center [807, 311] width 1482 height 359
click at [1250, 165] on div "Add Column" at bounding box center [807, 311] width 1482 height 359
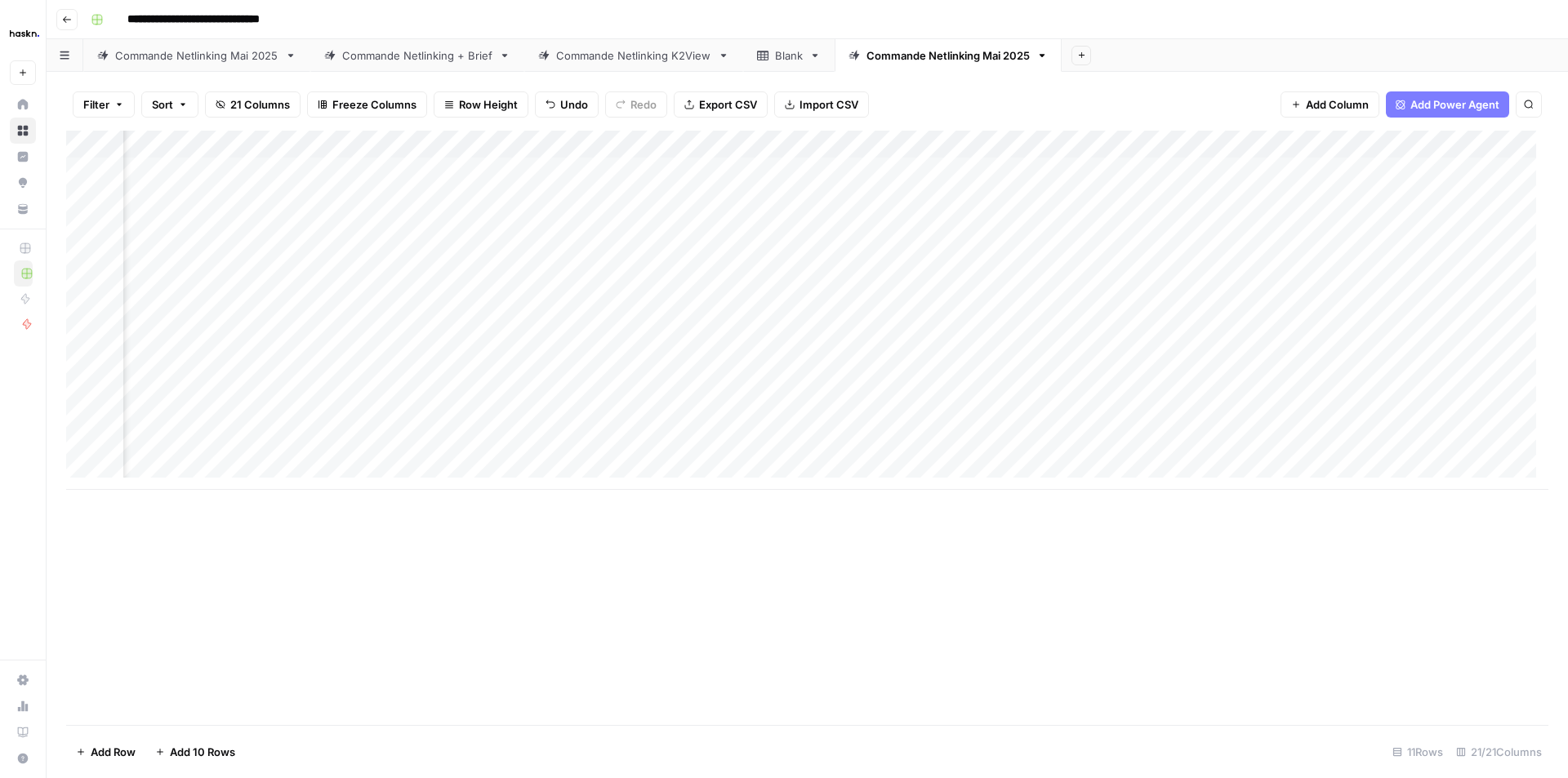
scroll to position [0, 1010]
click at [1067, 139] on div "Add Column" at bounding box center [807, 311] width 1482 height 359
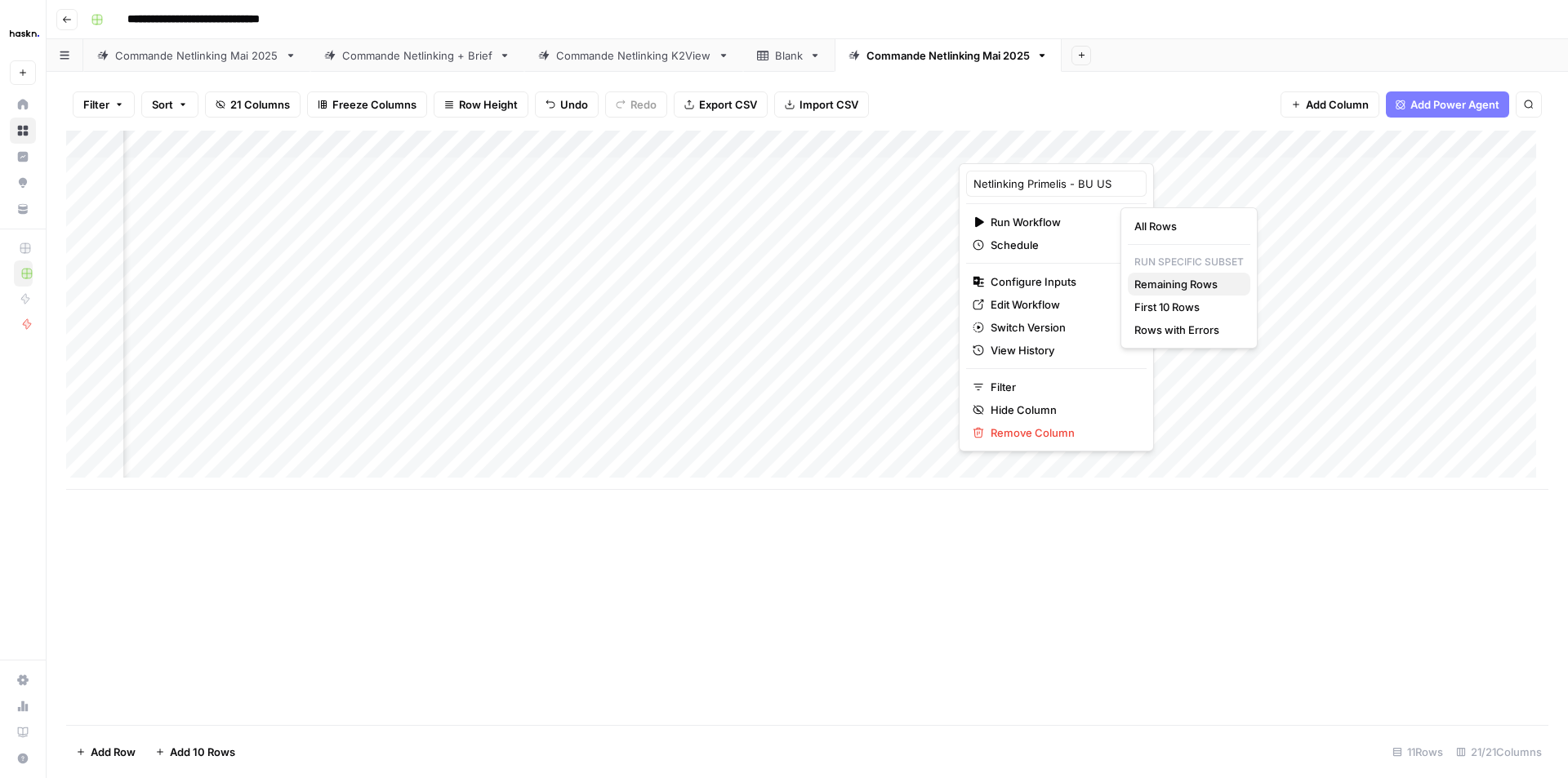
click at [1200, 284] on span "Remaining Rows" at bounding box center [1186, 283] width 103 height 17
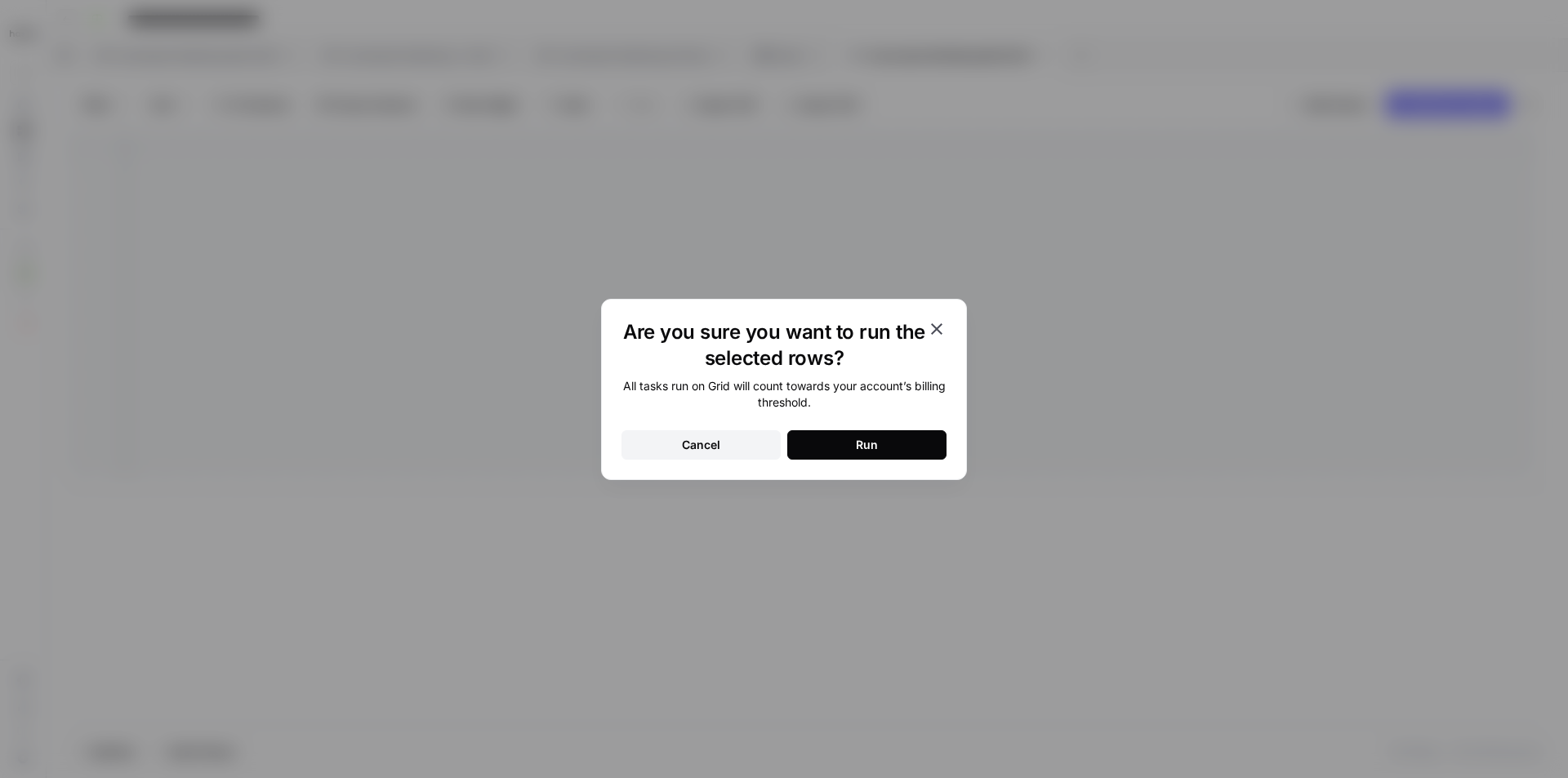
click at [839, 451] on button "Run" at bounding box center [866, 445] width 160 height 30
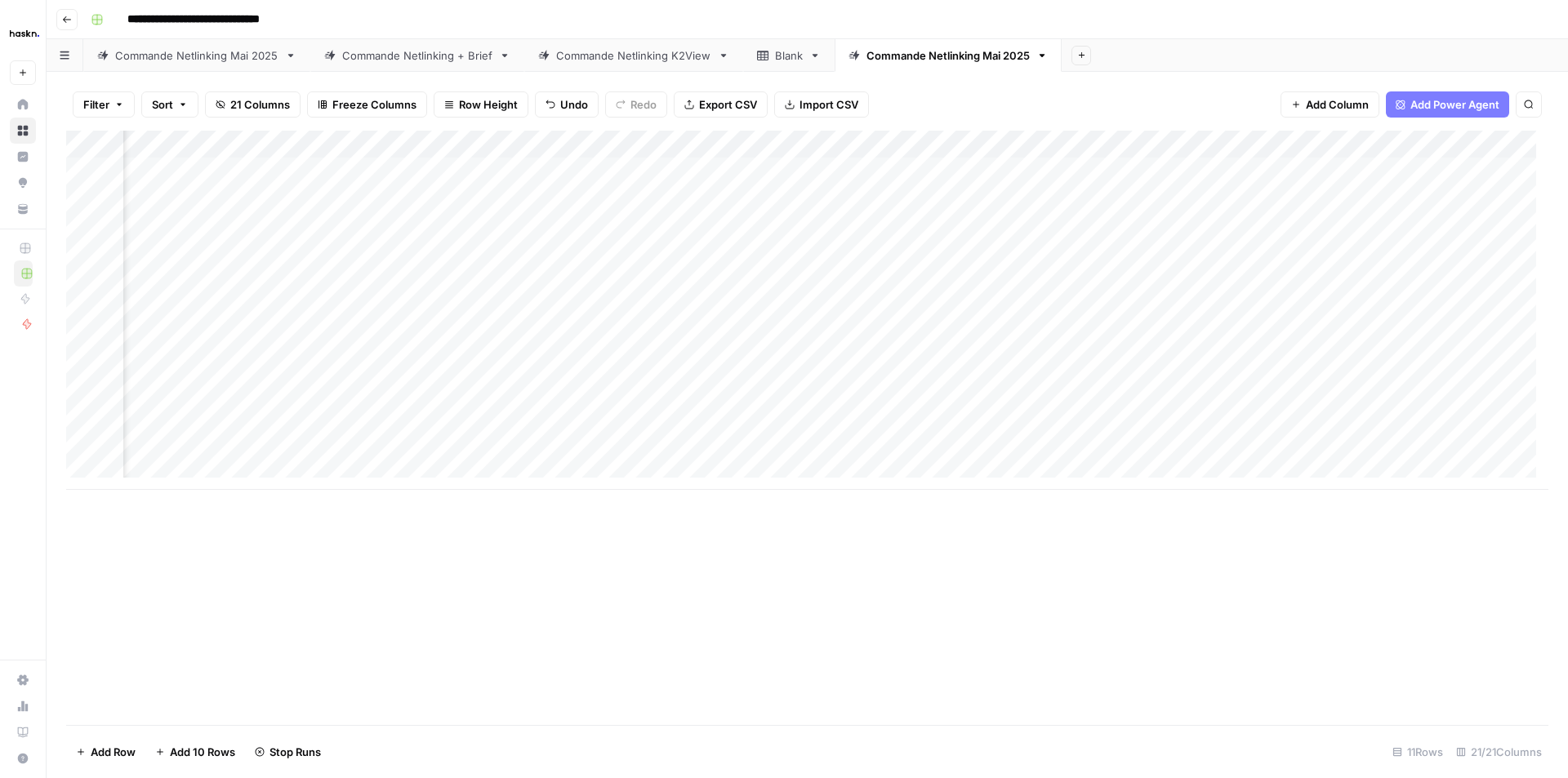
scroll to position [0, 0]
click at [374, 570] on div "Add Column" at bounding box center [807, 428] width 1482 height 595
click at [925, 603] on div "Add Column" at bounding box center [807, 428] width 1482 height 595
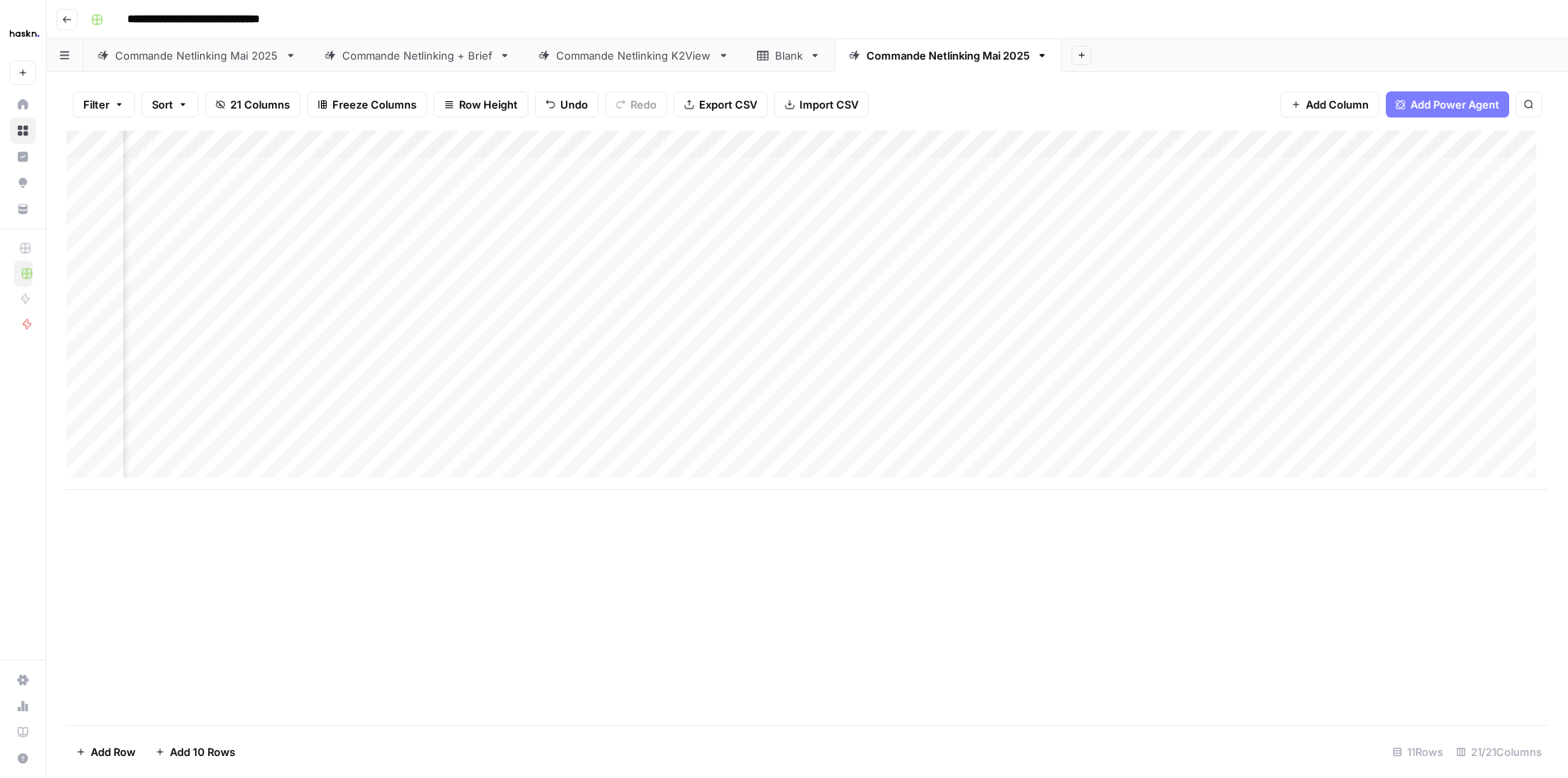
drag, startPoint x: 854, startPoint y: 174, endPoint x: 993, endPoint y: 447, distance: 306.3
click at [993, 447] on div "Add Column" at bounding box center [807, 311] width 1482 height 359
